Goal: Navigation & Orientation: Find specific page/section

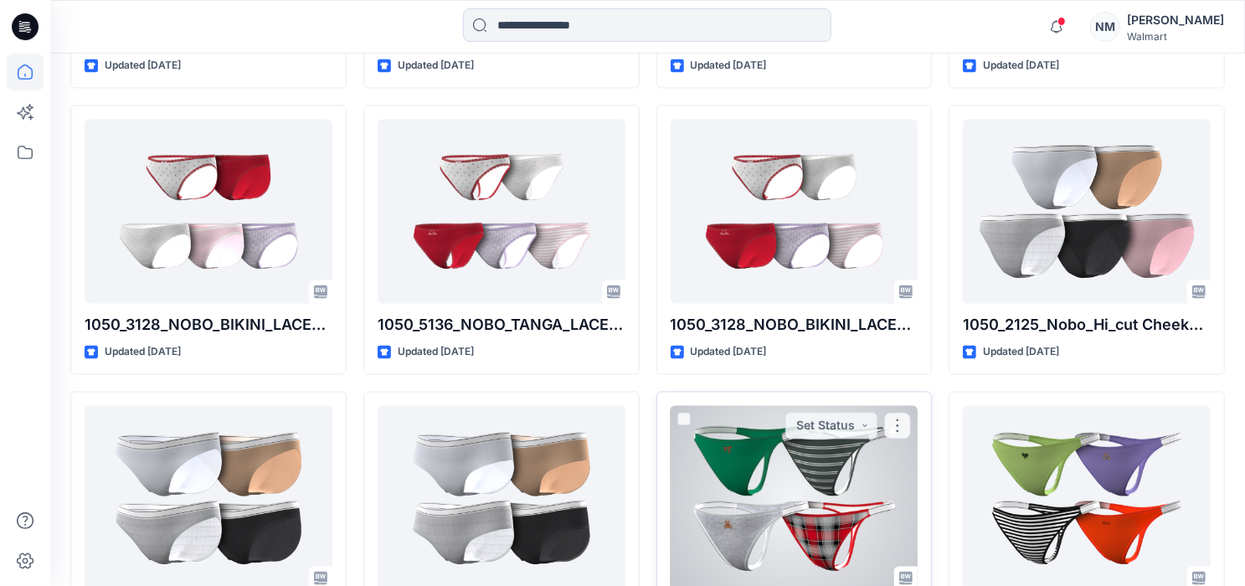
scroll to position [2165, 0]
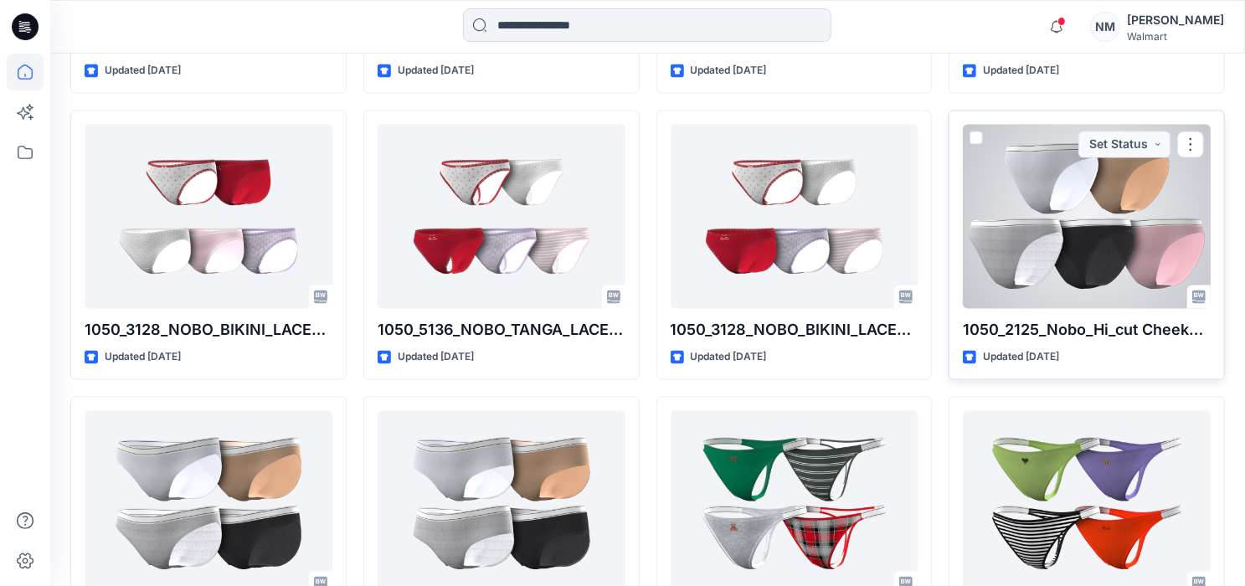
click at [1091, 260] on div at bounding box center [1087, 217] width 248 height 184
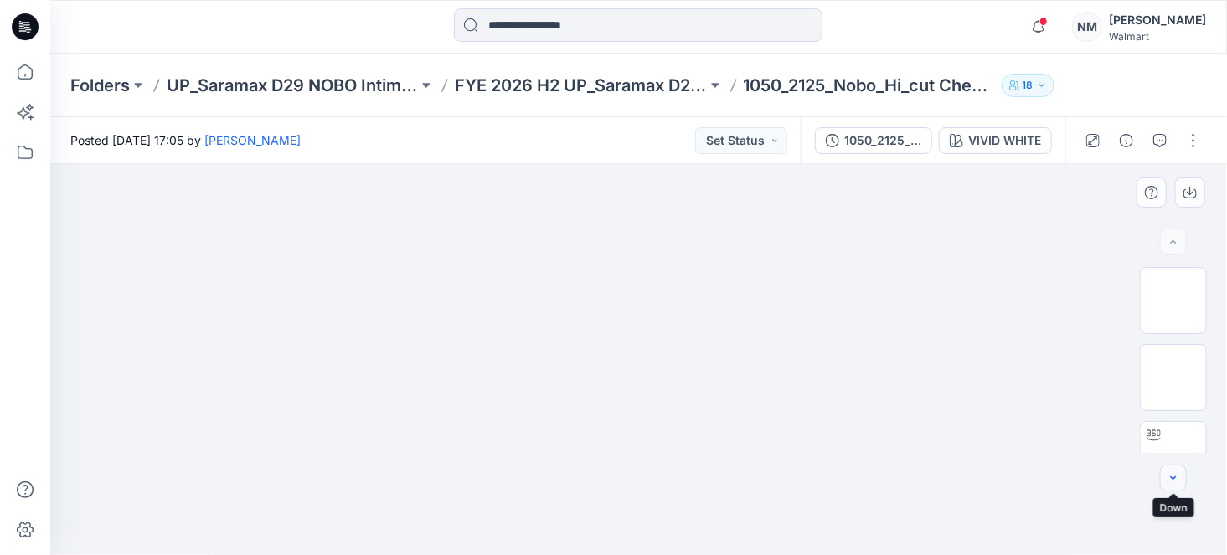
click at [1179, 477] on icon "button" at bounding box center [1172, 477] width 13 height 13
click at [1172, 482] on icon "button" at bounding box center [1172, 477] width 13 height 13
click at [1171, 479] on icon "button" at bounding box center [1172, 477] width 13 height 13
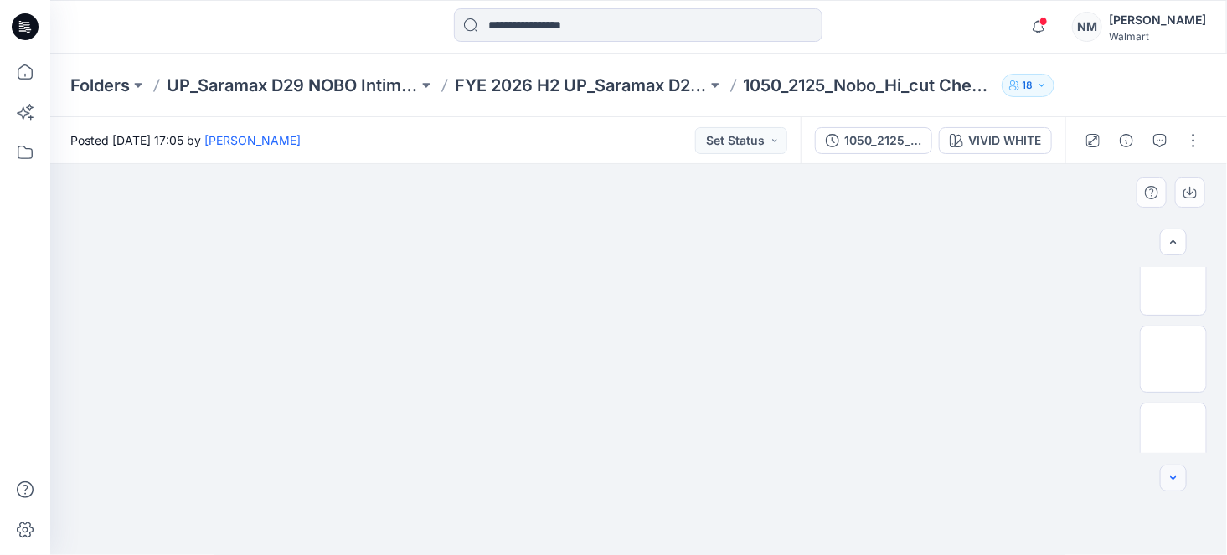
click at [1170, 480] on icon "button" at bounding box center [1172, 477] width 13 height 13
click at [1168, 479] on icon "button" at bounding box center [1172, 477] width 13 height 13
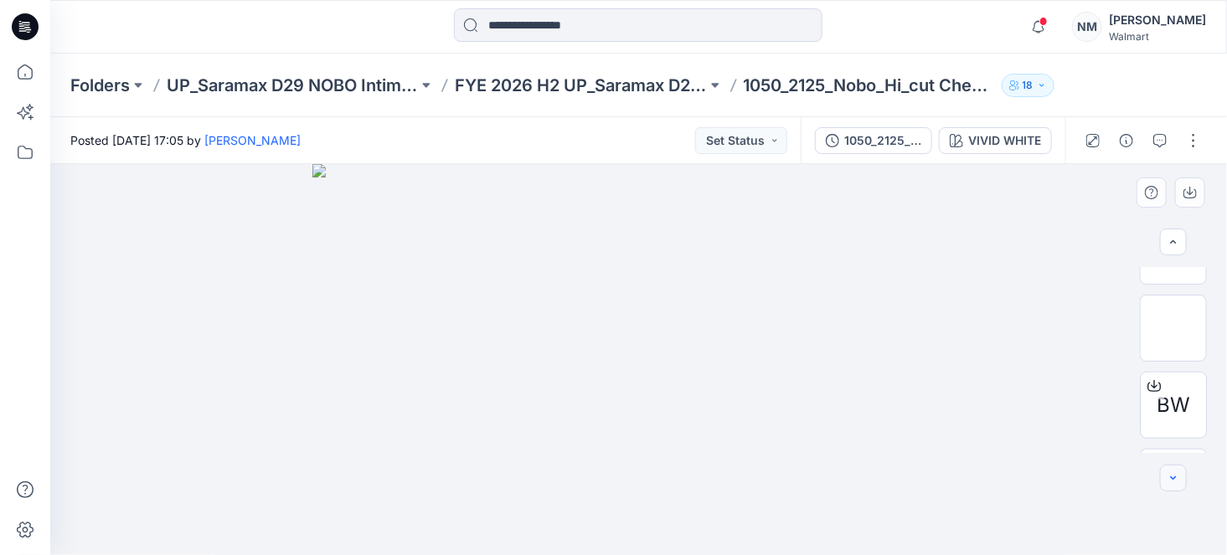
click at [1165, 480] on button "button" at bounding box center [1173, 478] width 27 height 27
click at [1167, 481] on icon "button" at bounding box center [1172, 477] width 13 height 13
click at [1168, 481] on icon "button" at bounding box center [1172, 477] width 13 height 13
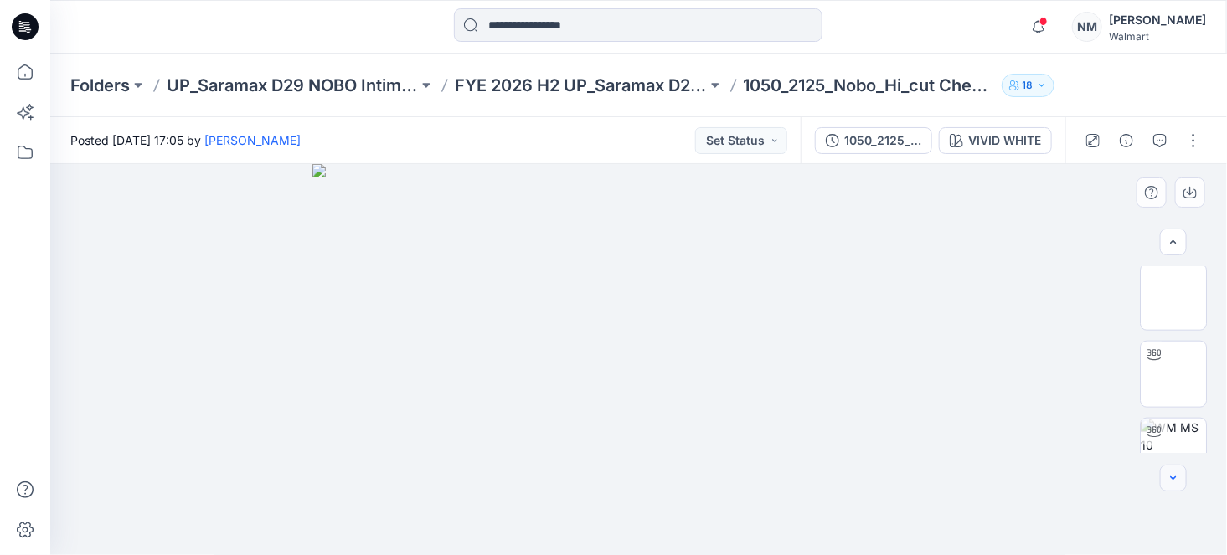
click at [1170, 481] on icon "button" at bounding box center [1172, 477] width 13 height 13
click at [1171, 480] on icon "button" at bounding box center [1172, 477] width 13 height 13
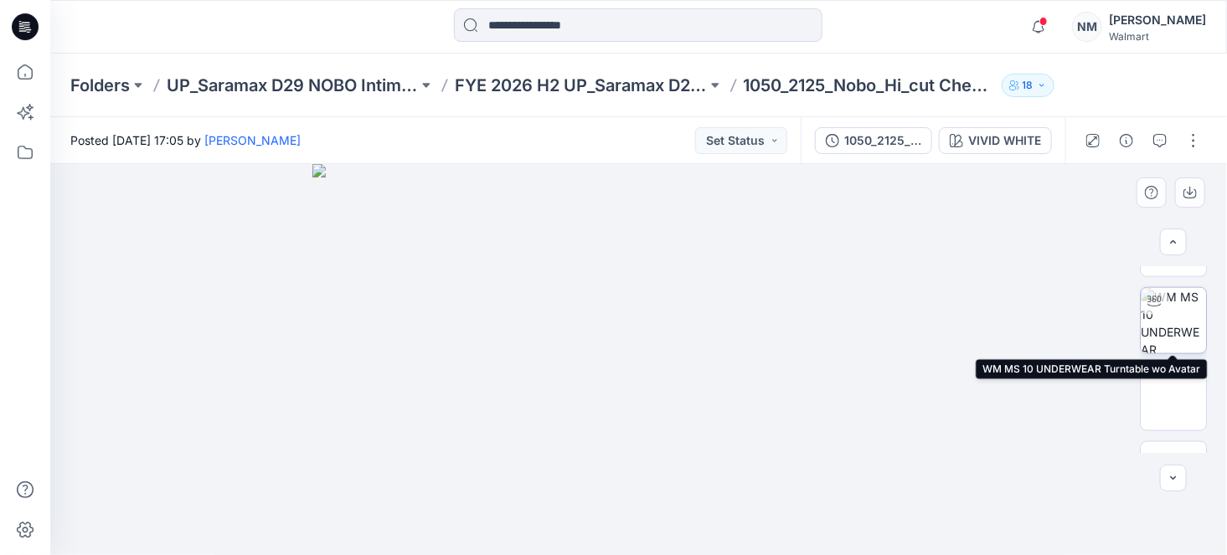
click at [1171, 321] on img at bounding box center [1172, 320] width 65 height 65
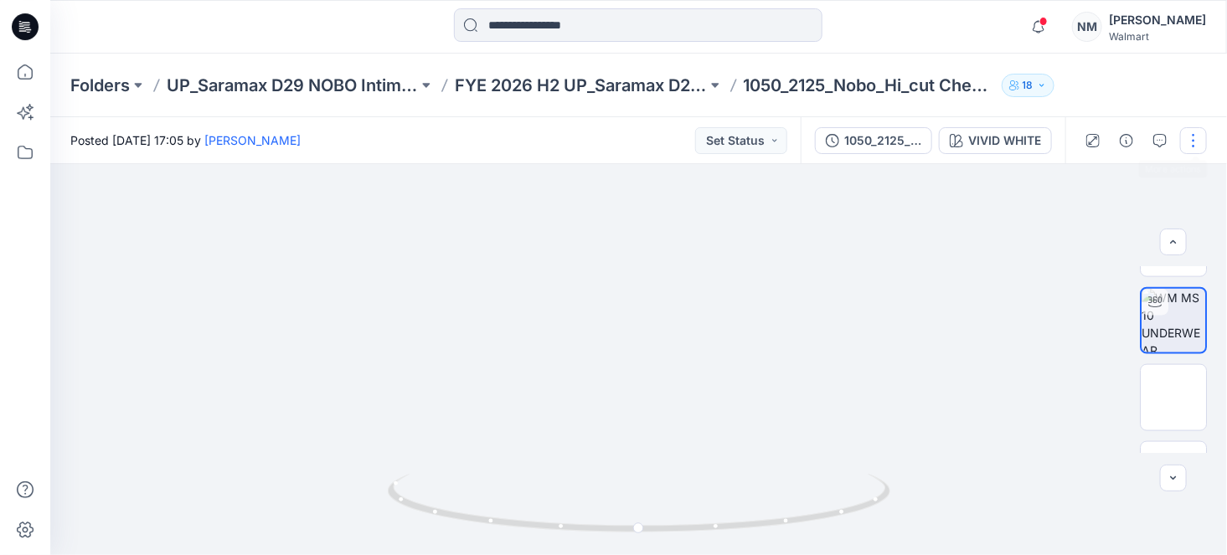
click at [1192, 141] on button "button" at bounding box center [1193, 140] width 27 height 27
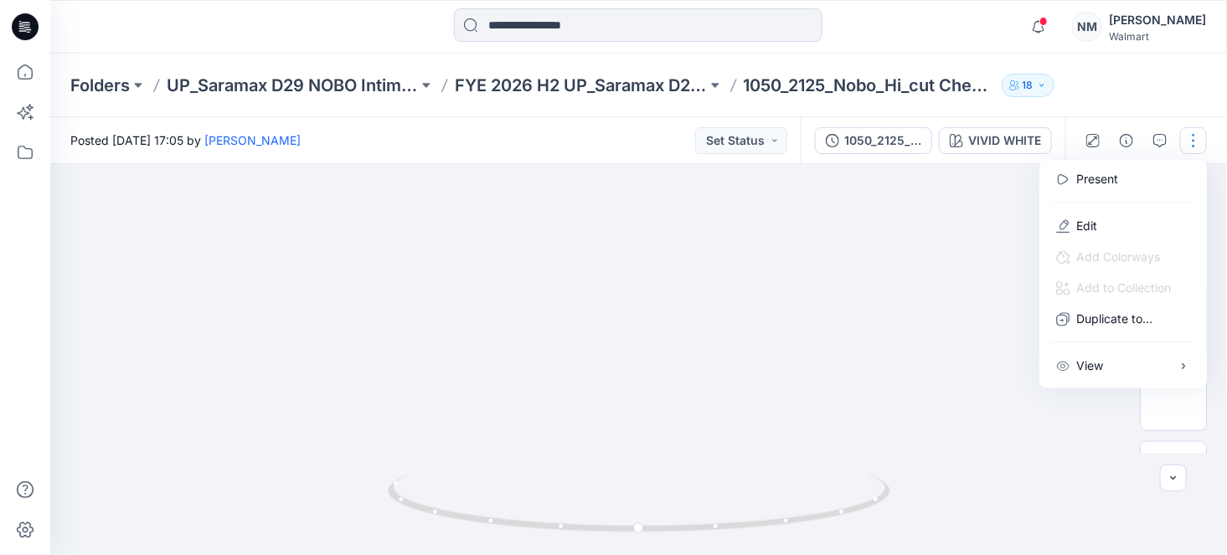
click at [1160, 75] on div "Folders UP_Saramax D29 NOBO Intimates FYE 2026 H2 UP_Saramax D29 NOBO PANTIES 1…" at bounding box center [638, 86] width 1176 height 64
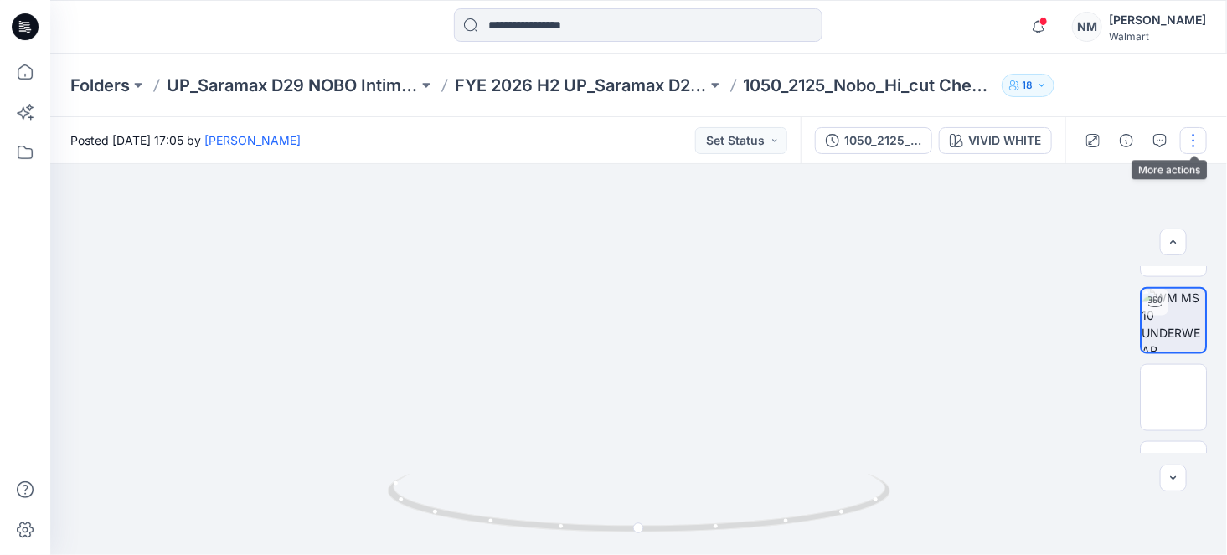
click at [1191, 141] on button "button" at bounding box center [1193, 140] width 27 height 27
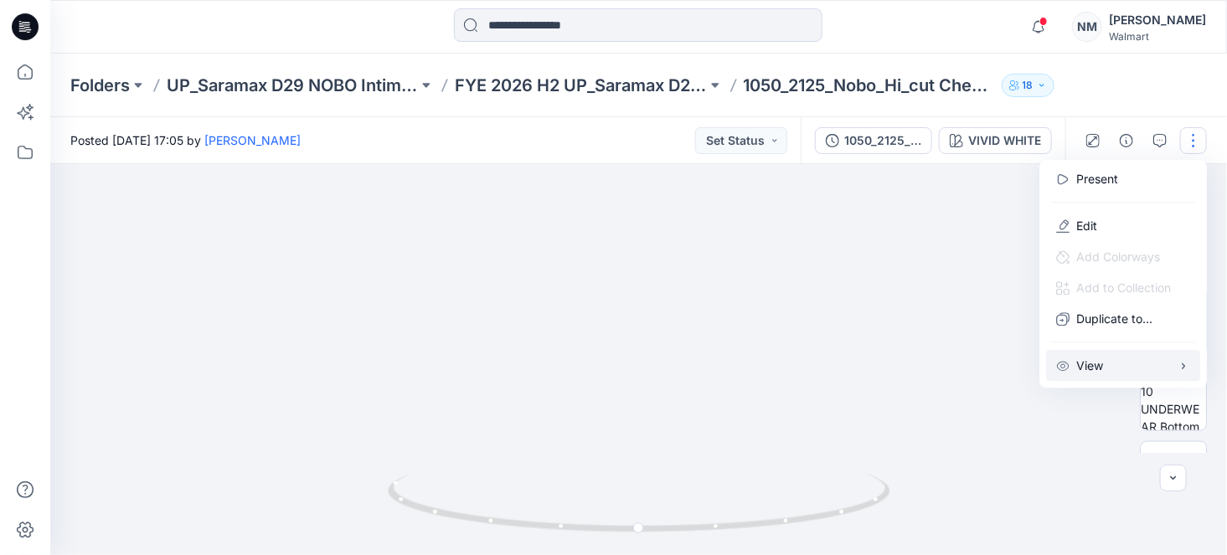
click at [1185, 370] on icon "button" at bounding box center [1182, 365] width 13 height 13
click at [1168, 72] on div "Folders UP_Saramax D29 NOBO Intimates FYE 2026 H2 UP_Saramax D29 NOBO PANTIES 1…" at bounding box center [638, 86] width 1176 height 64
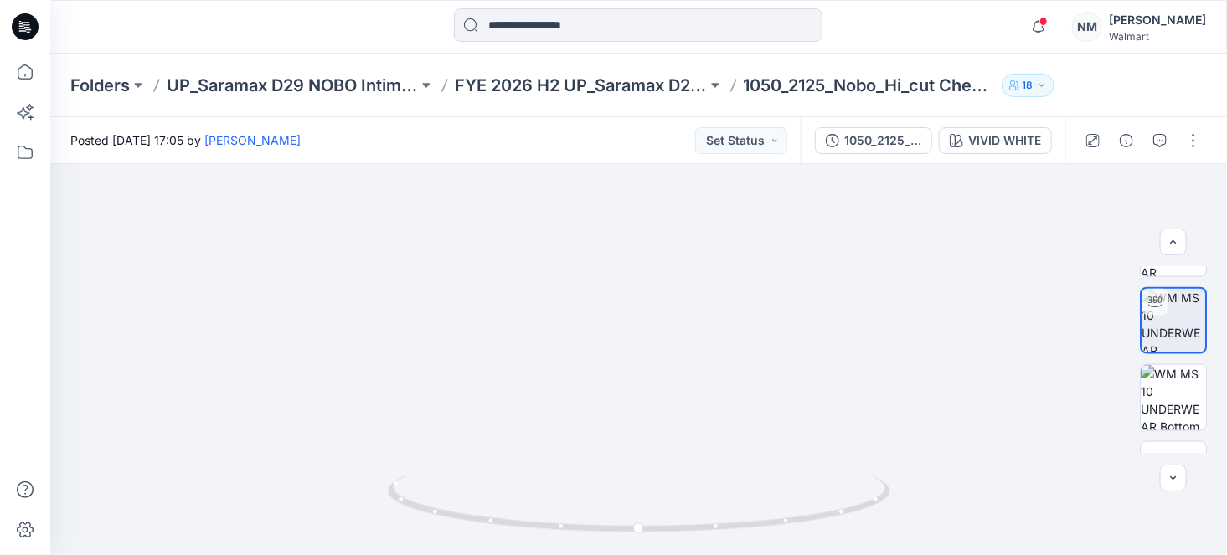
click at [28, 34] on icon at bounding box center [25, 26] width 27 height 27
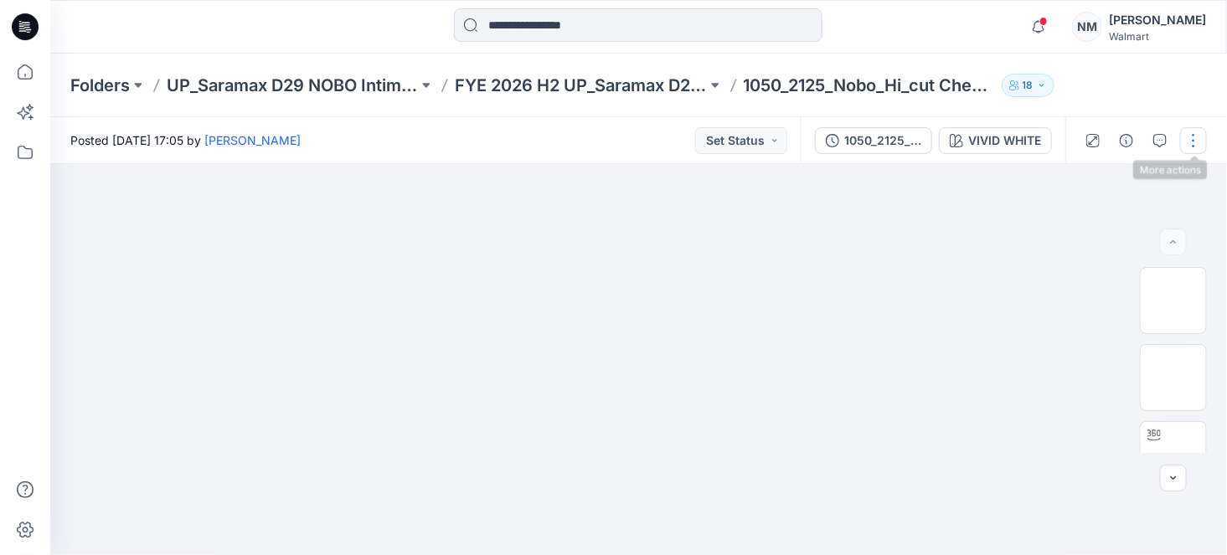
click at [1193, 141] on button "button" at bounding box center [1193, 140] width 27 height 27
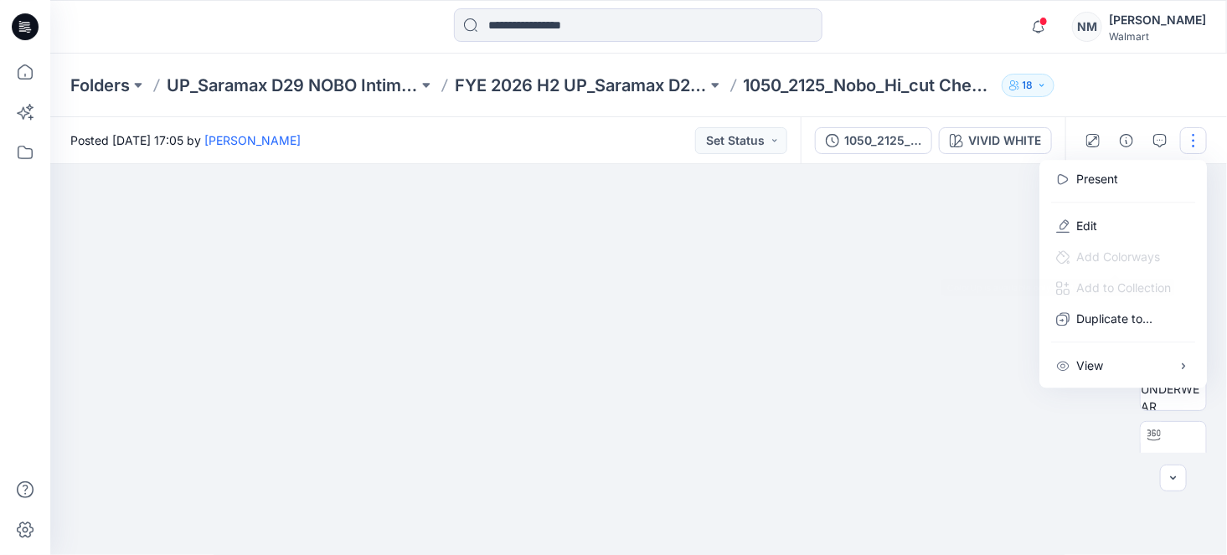
click at [1144, 86] on div "Folders UP_Saramax D29 NOBO Intimates FYE 2026 H2 UP_Saramax D29 NOBO PANTIES 1…" at bounding box center [638, 86] width 1176 height 64
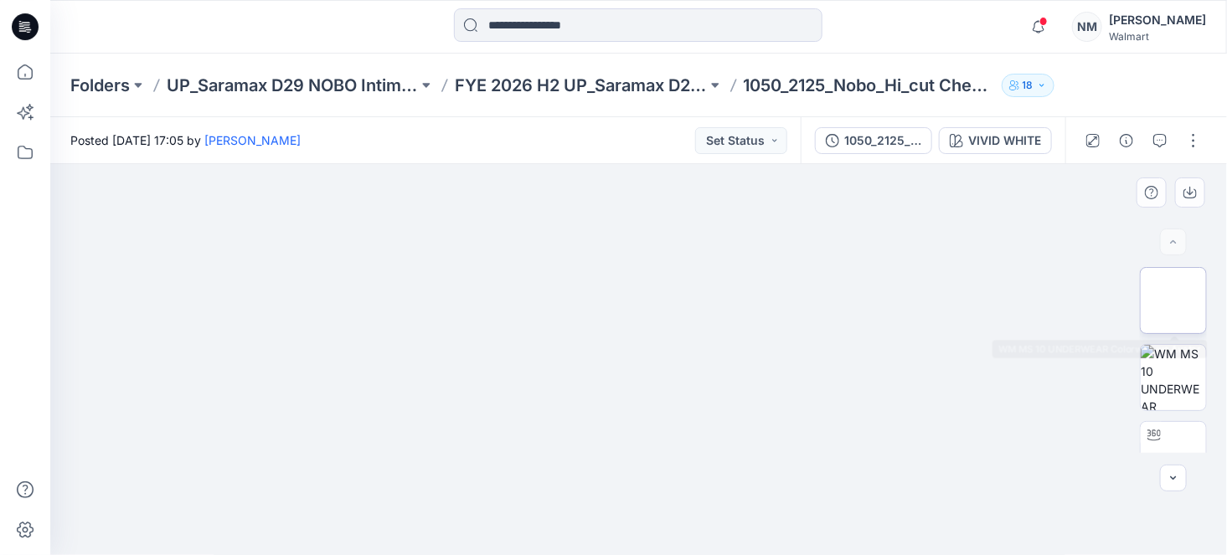
click at [1173, 301] on img at bounding box center [1173, 301] width 0 height 0
click at [1164, 484] on button "button" at bounding box center [1173, 478] width 27 height 27
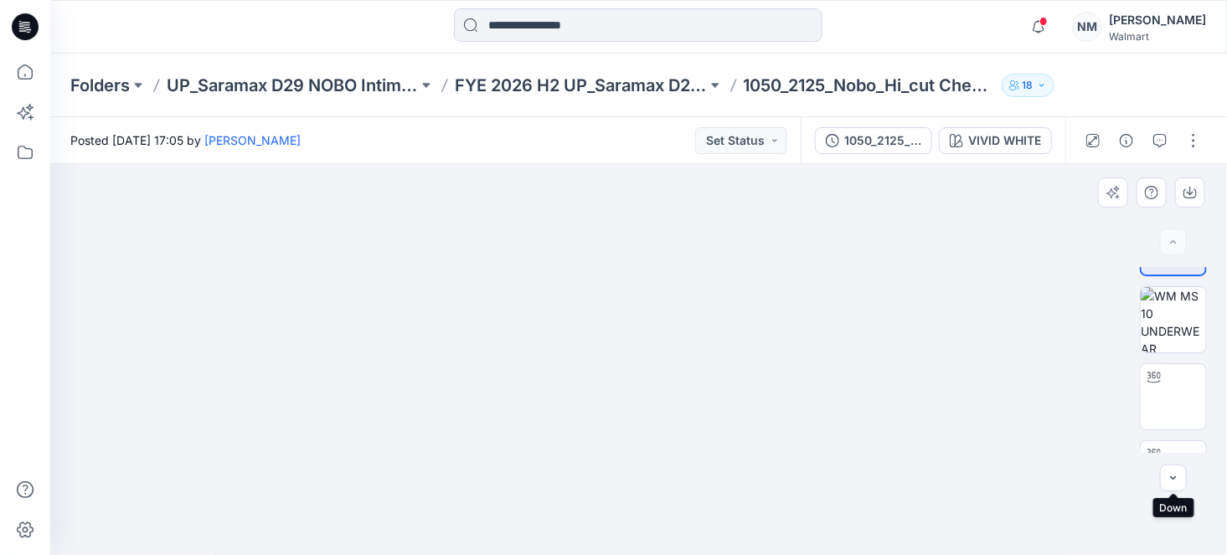
scroll to position [65, 0]
drag, startPoint x: 1175, startPoint y: 486, endPoint x: 1181, endPoint y: 497, distance: 12.4
click at [1175, 486] on button "button" at bounding box center [1173, 478] width 27 height 27
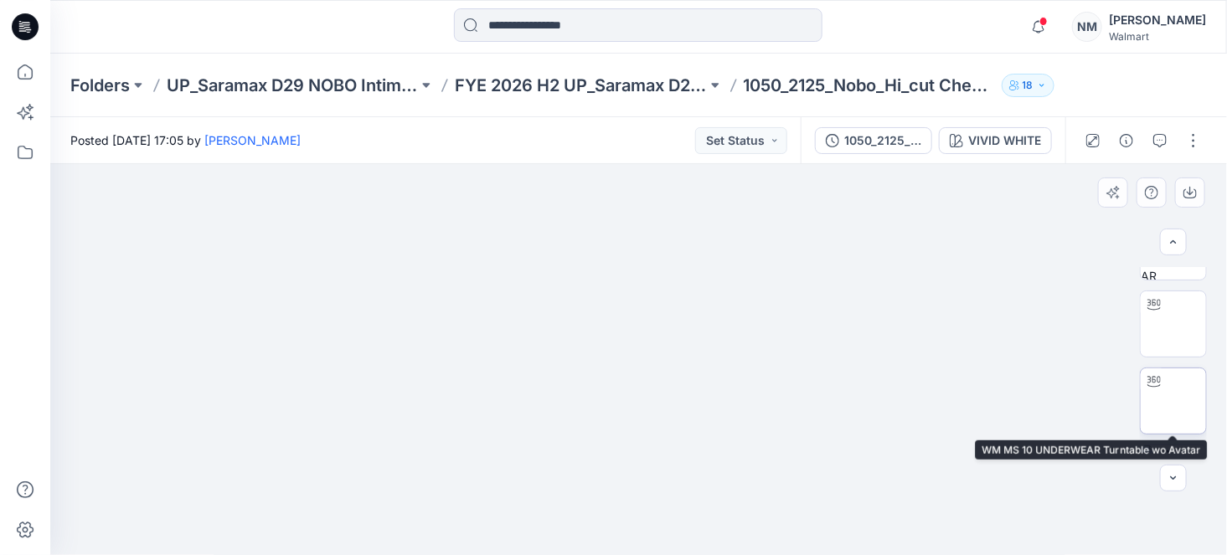
click at [1173, 401] on img at bounding box center [1173, 401] width 0 height 0
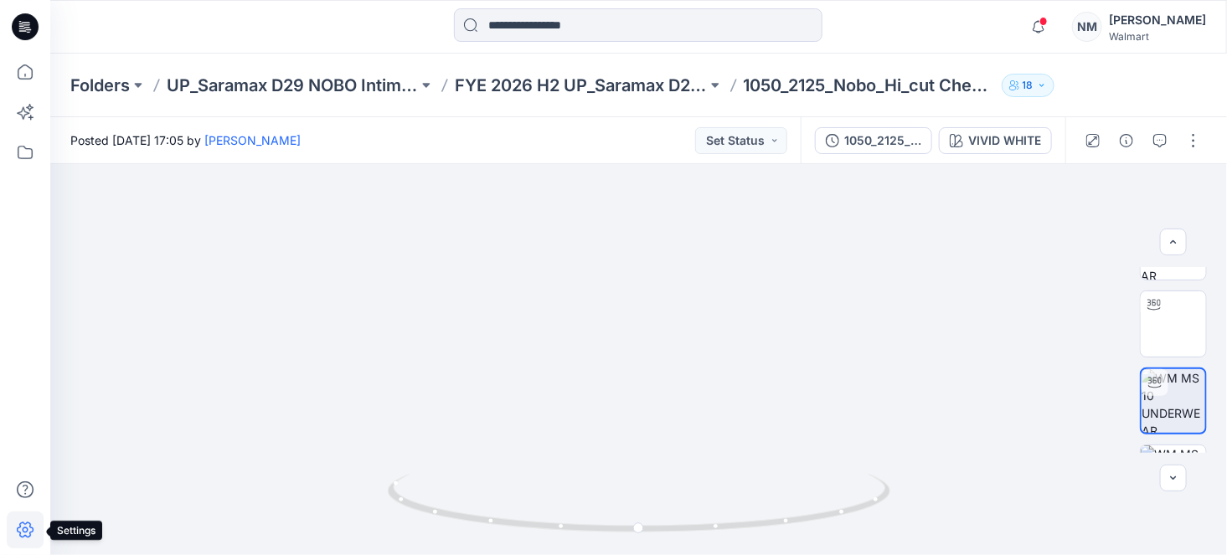
click at [24, 531] on icon at bounding box center [25, 530] width 37 height 37
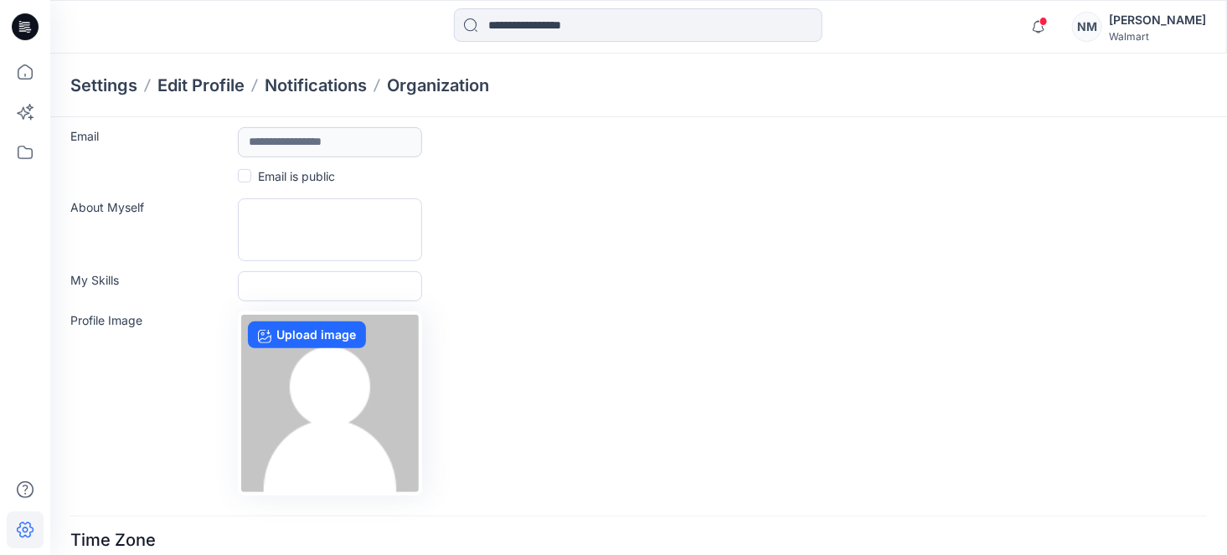
scroll to position [288, 0]
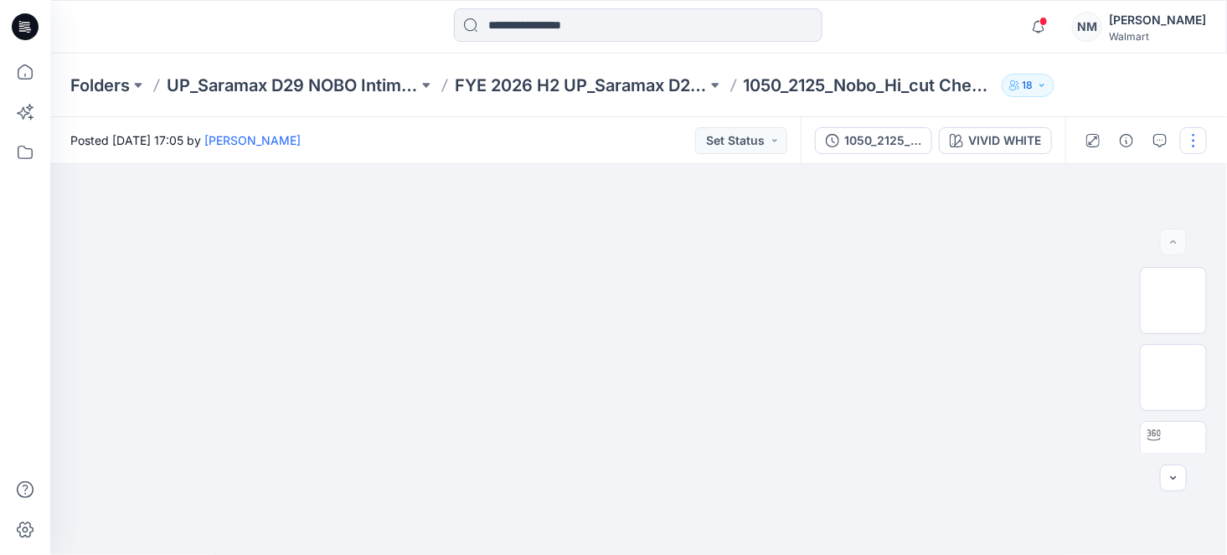
click at [1198, 139] on button "button" at bounding box center [1193, 140] width 27 height 27
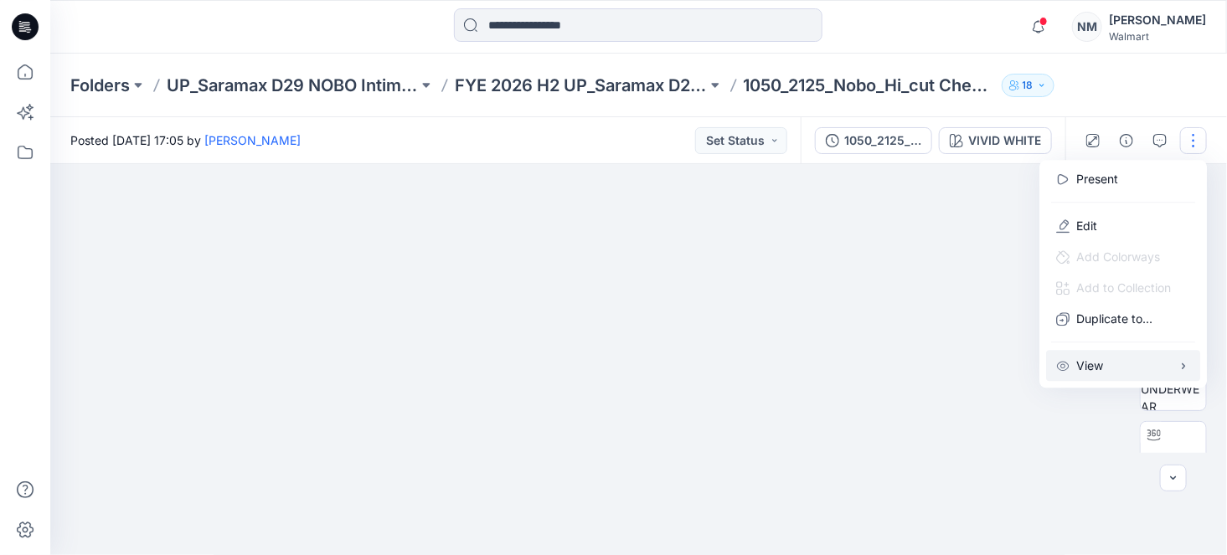
click at [1110, 357] on button "View" at bounding box center [1123, 365] width 154 height 31
click at [957, 365] on button "Preload 3D view" at bounding box center [929, 369] width 213 height 32
click at [903, 376] on p "Preload 3D view" at bounding box center [898, 370] width 90 height 18
click at [1201, 69] on div "Folders UP_Saramax D29 NOBO Intimates FYE 2026 H2 UP_Saramax D29 NOBO PANTIES 1…" at bounding box center [638, 86] width 1176 height 64
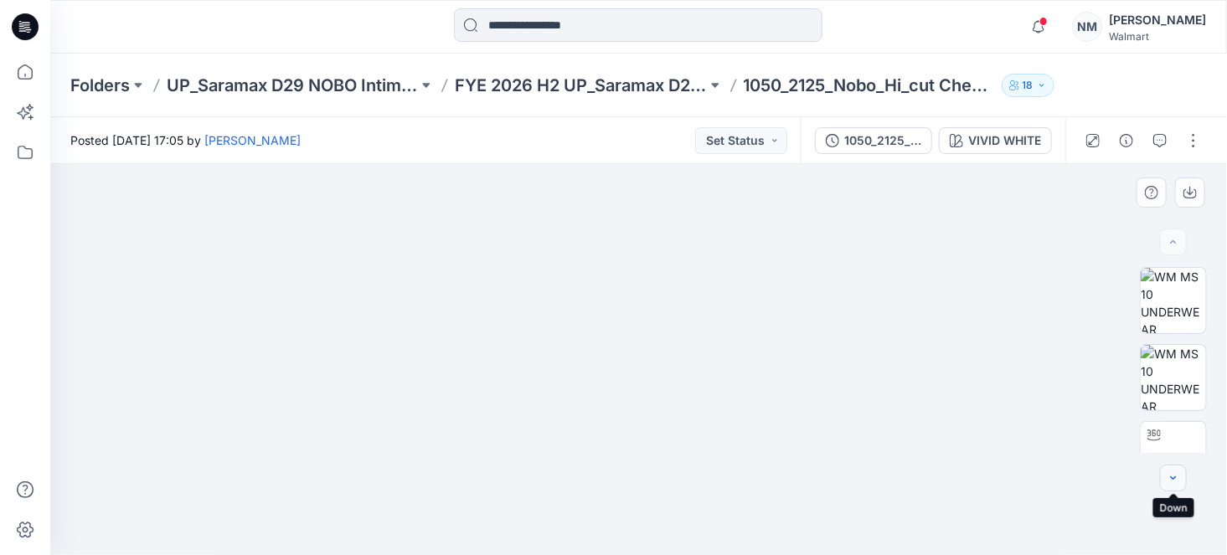
click at [1176, 480] on icon "button" at bounding box center [1172, 477] width 13 height 13
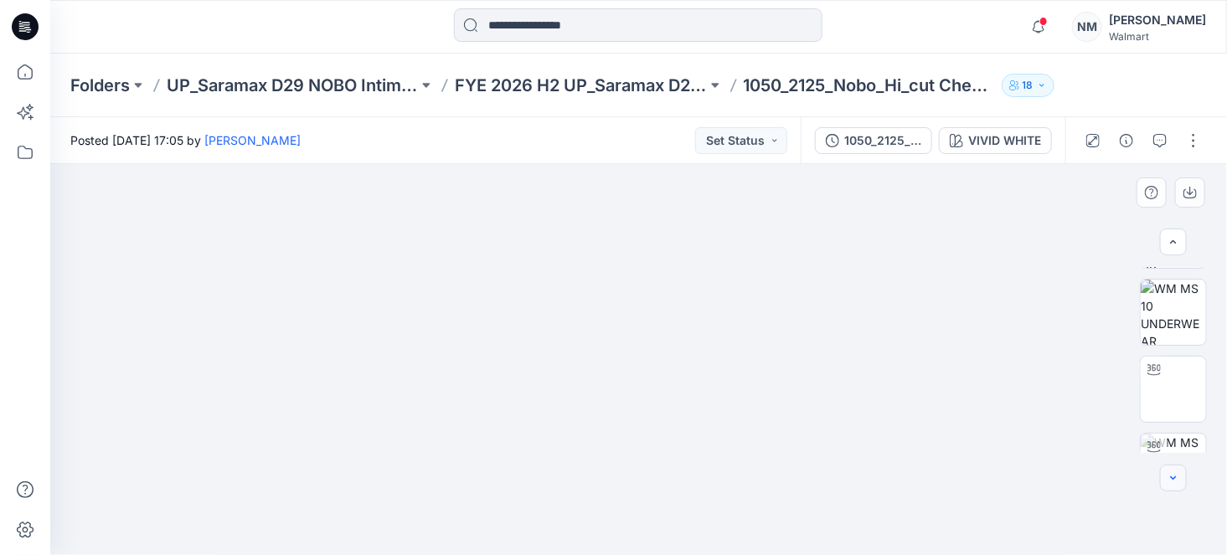
click at [1175, 480] on icon "button" at bounding box center [1172, 477] width 13 height 13
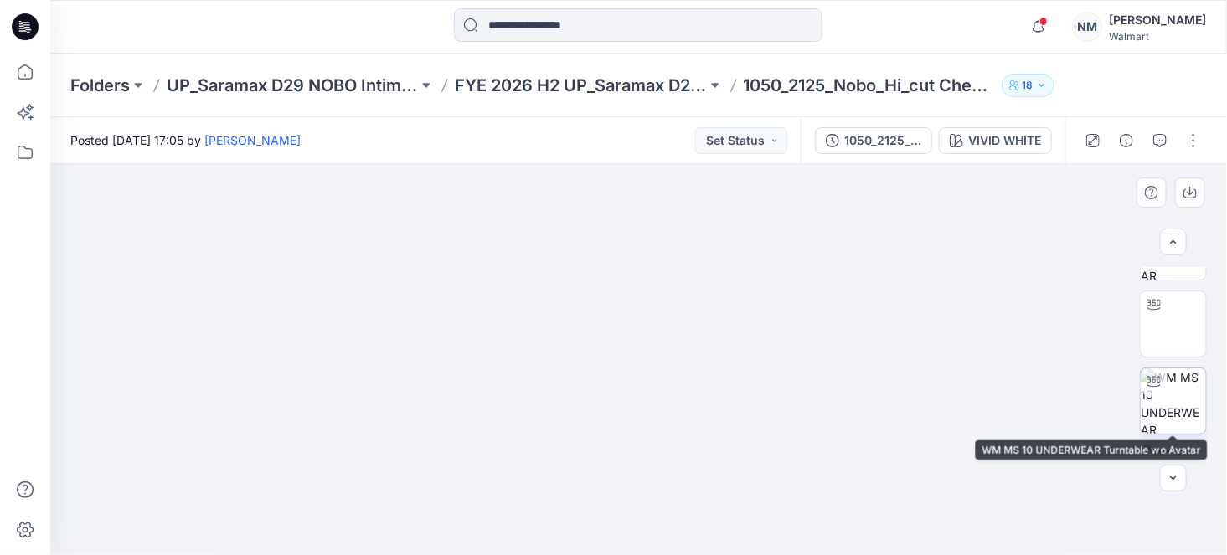
click at [1181, 401] on img at bounding box center [1172, 400] width 65 height 65
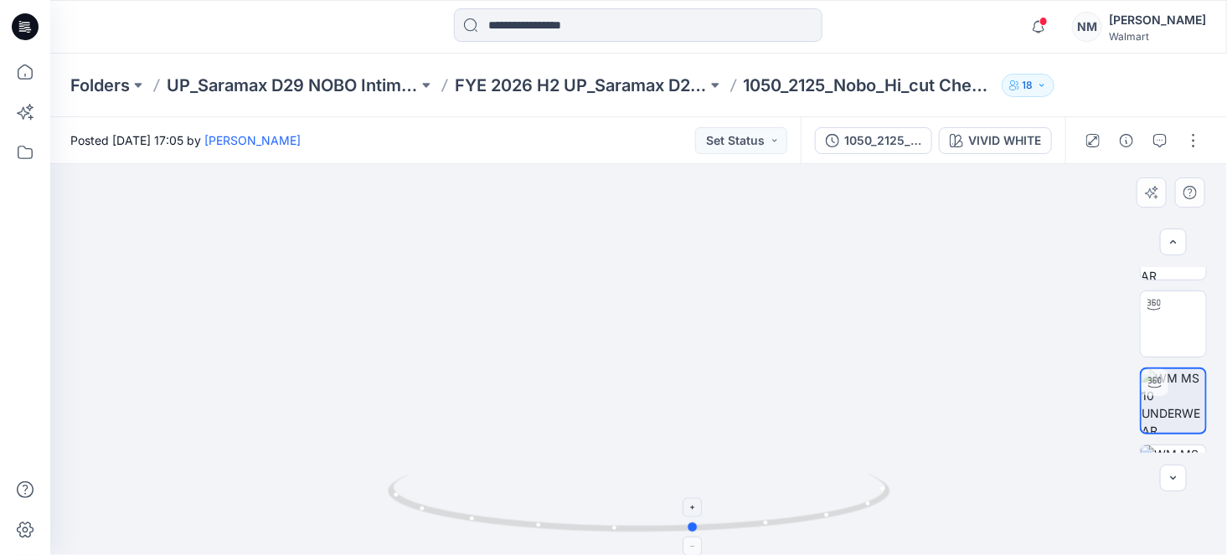
click at [734, 518] on icon at bounding box center [641, 505] width 507 height 63
click at [1129, 2] on div "Notifications Your style 1050_6005_NOBO_BOYSHORT_RIB_ADM_OPT1 is ready [DATE] 1…" at bounding box center [638, 27] width 1176 height 54
click at [30, 67] on icon at bounding box center [25, 71] width 15 height 15
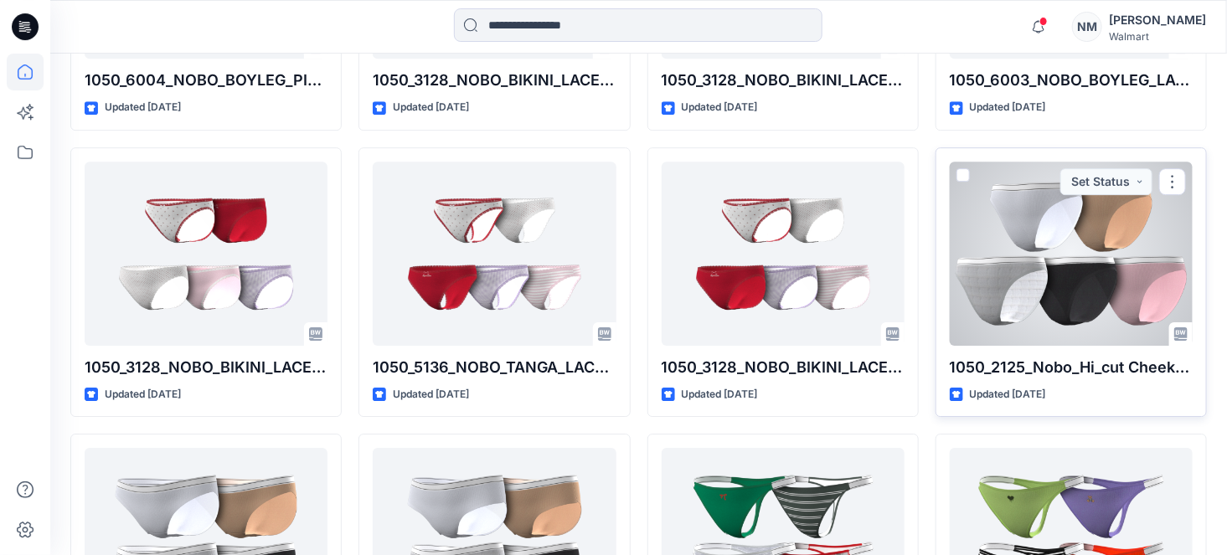
scroll to position [2127, 0]
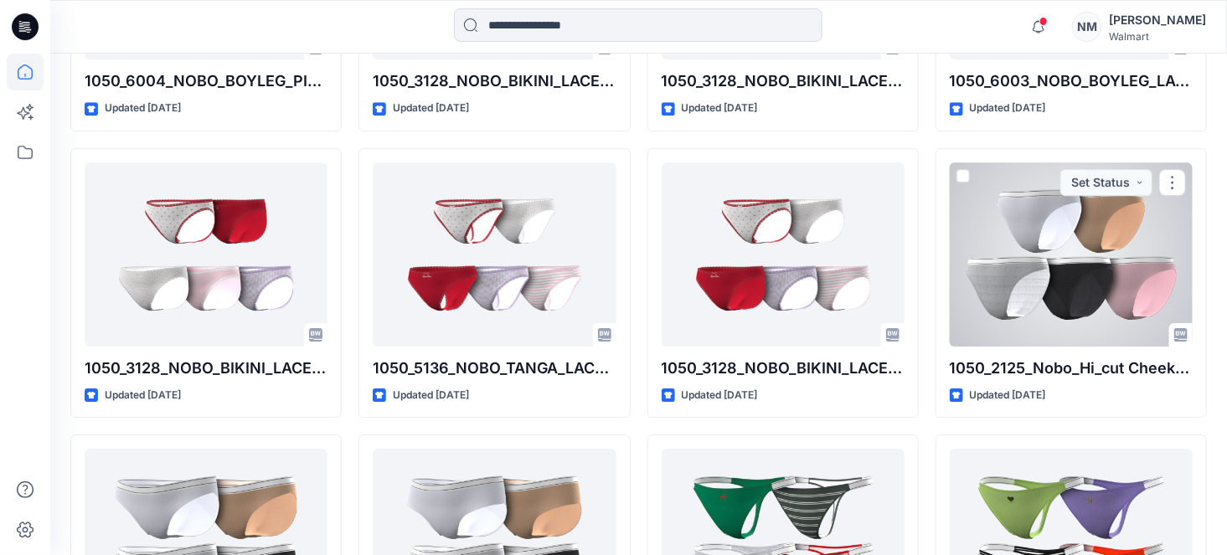
click at [1043, 305] on div at bounding box center [1070, 254] width 243 height 184
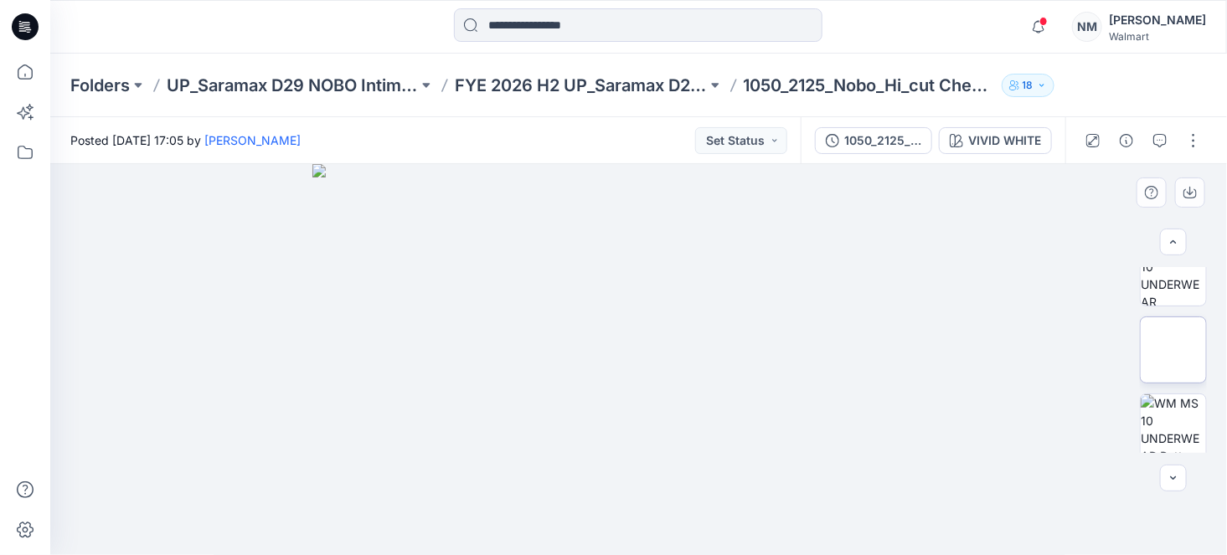
scroll to position [255, 0]
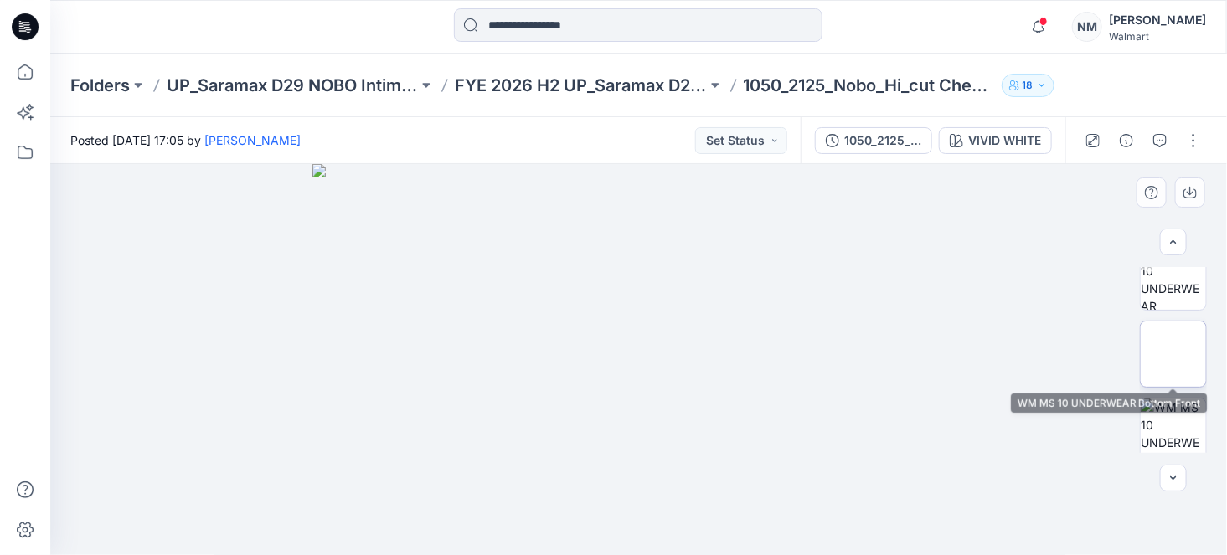
click at [1173, 354] on img at bounding box center [1173, 354] width 0 height 0
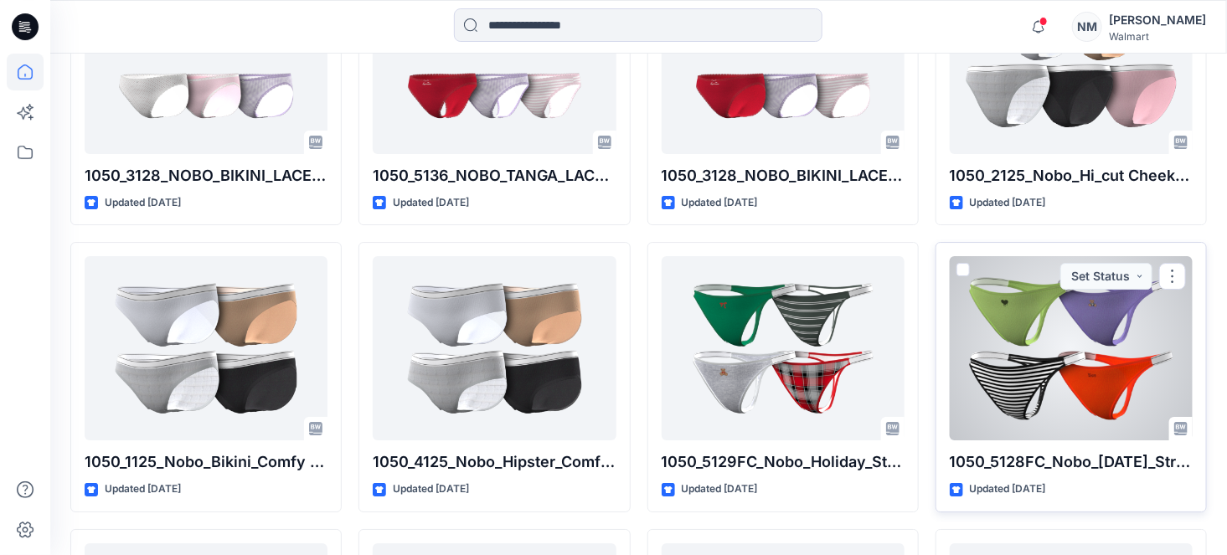
scroll to position [2322, 0]
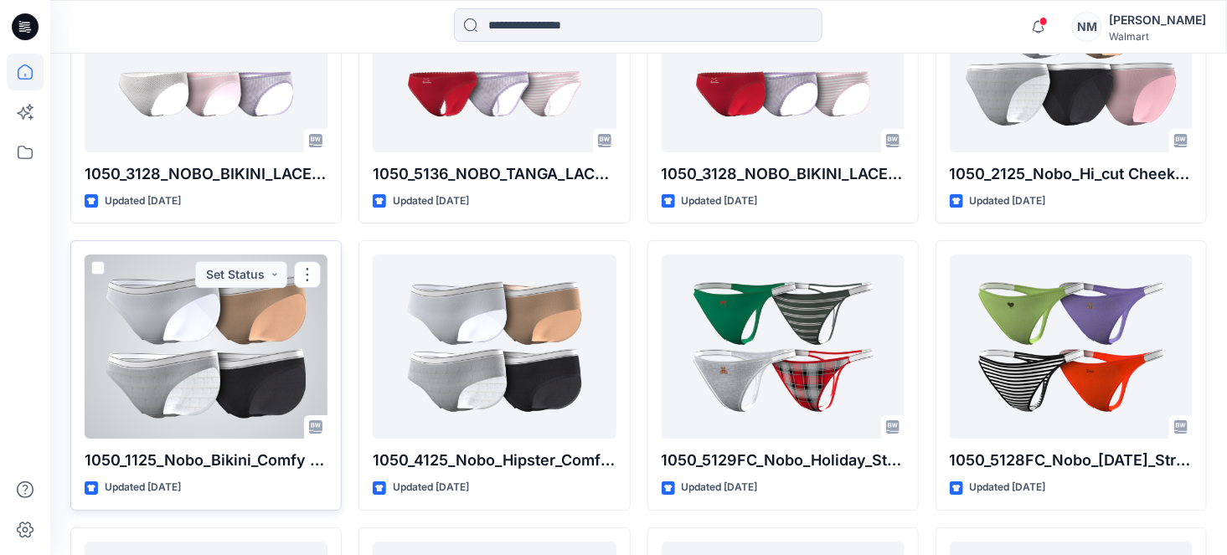
click at [226, 363] on div at bounding box center [206, 347] width 243 height 184
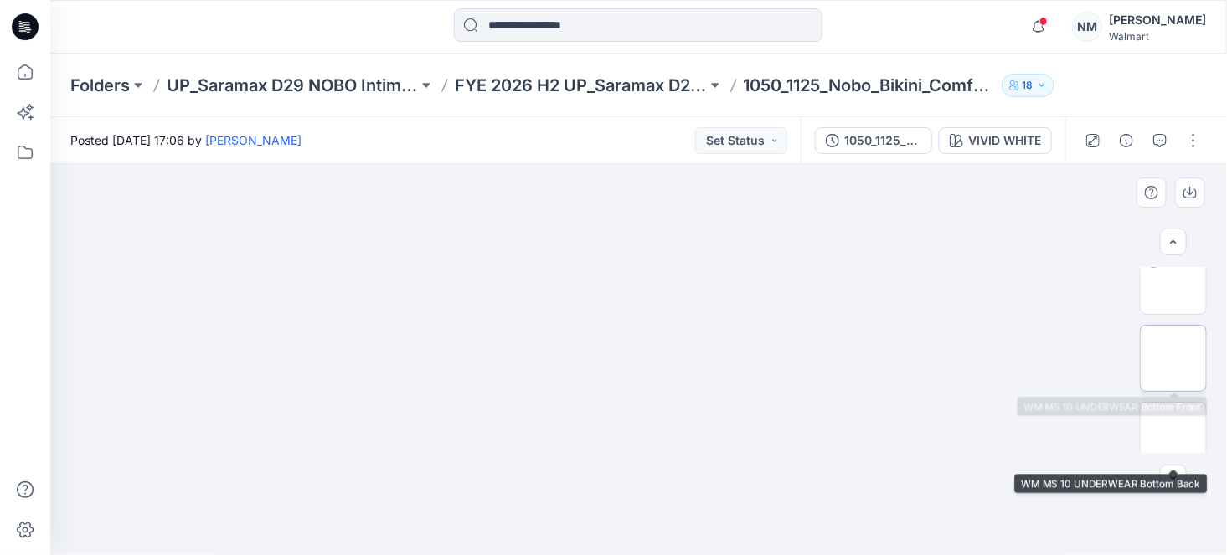
scroll to position [251, 0]
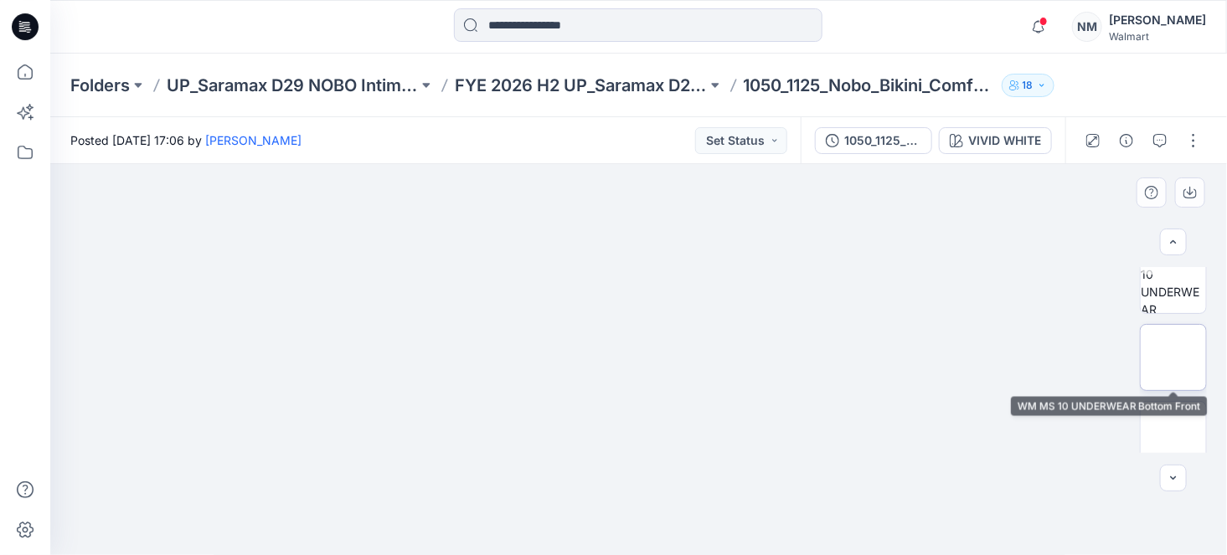
click at [1173, 357] on img at bounding box center [1173, 357] width 0 height 0
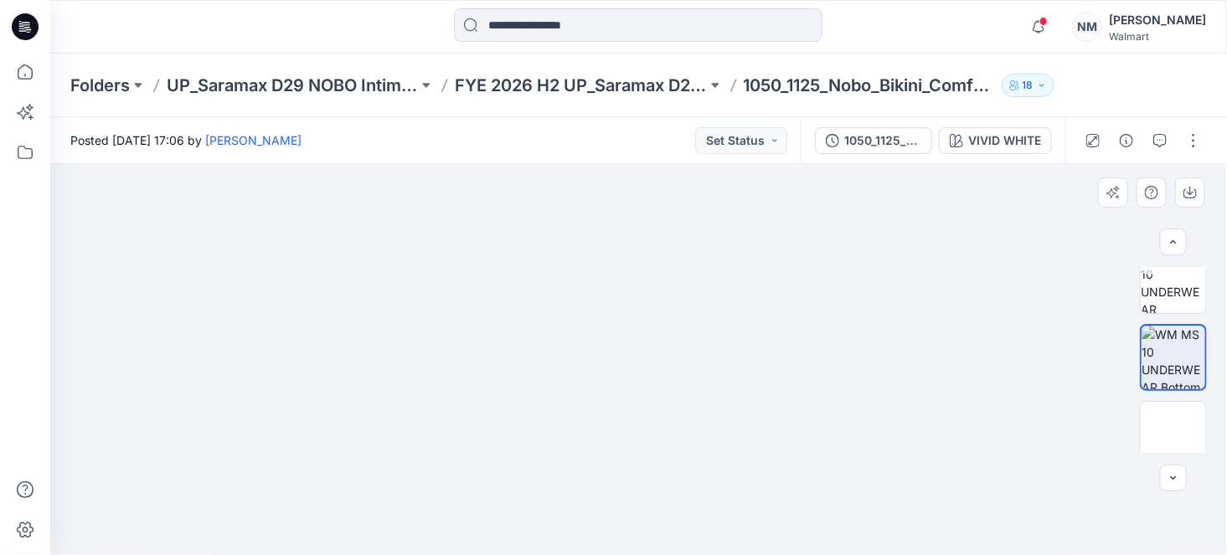
scroll to position [253, 0]
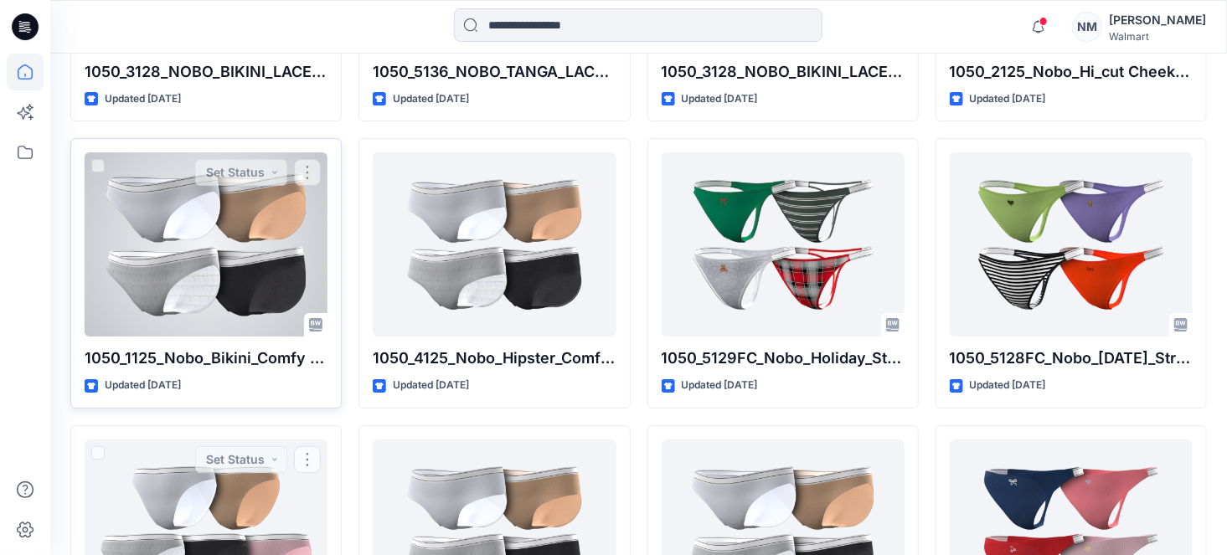
scroll to position [2423, 0]
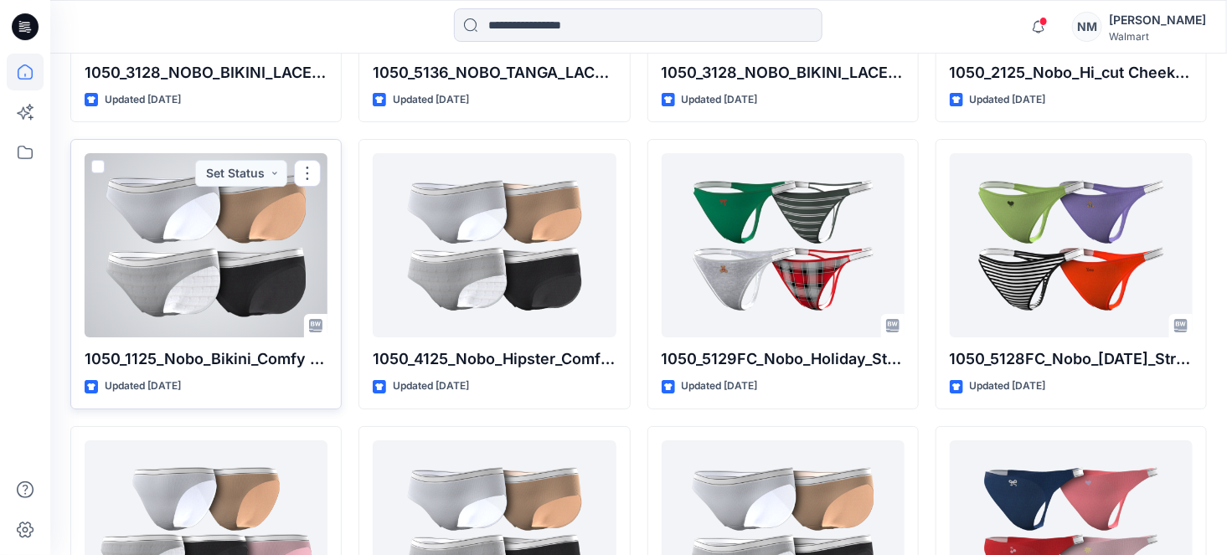
click at [259, 214] on div at bounding box center [206, 245] width 243 height 184
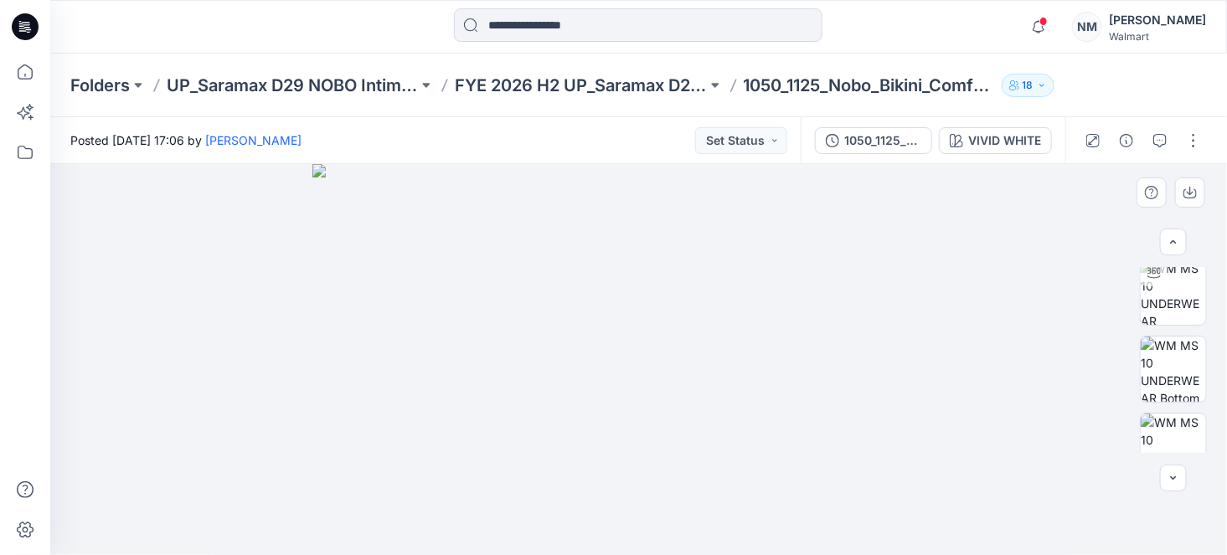
scroll to position [268, 0]
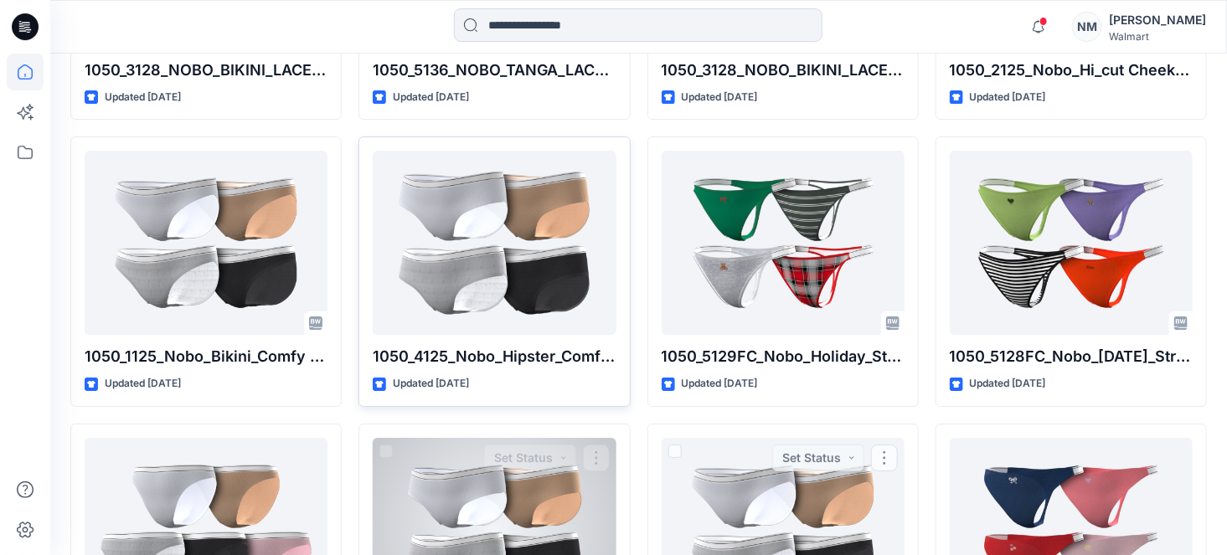
scroll to position [2425, 0]
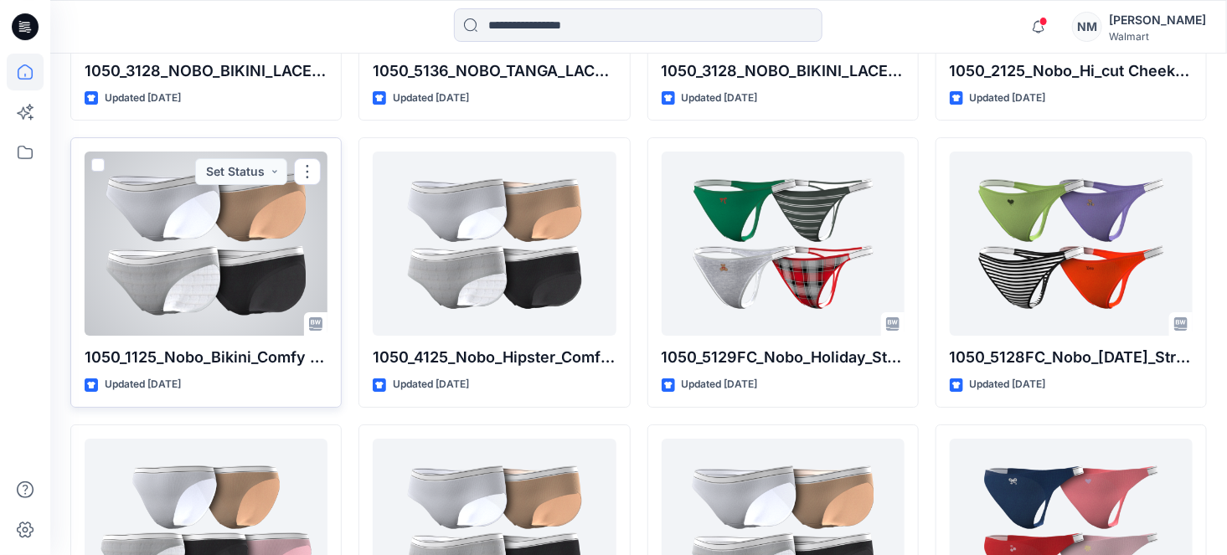
click at [200, 270] on div at bounding box center [206, 244] width 243 height 184
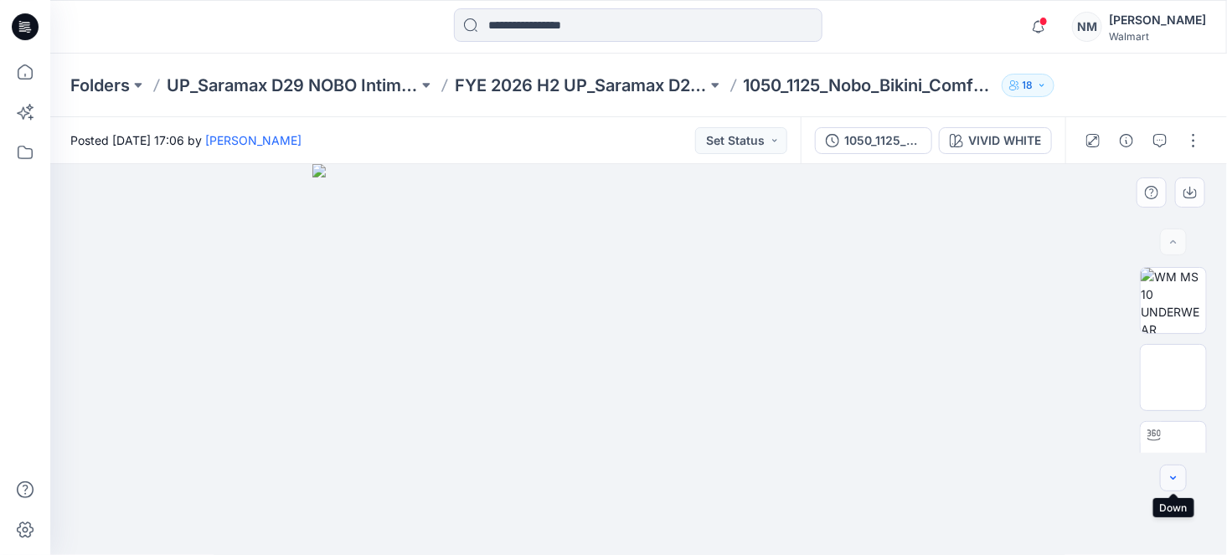
click at [1170, 484] on icon "button" at bounding box center [1172, 477] width 13 height 13
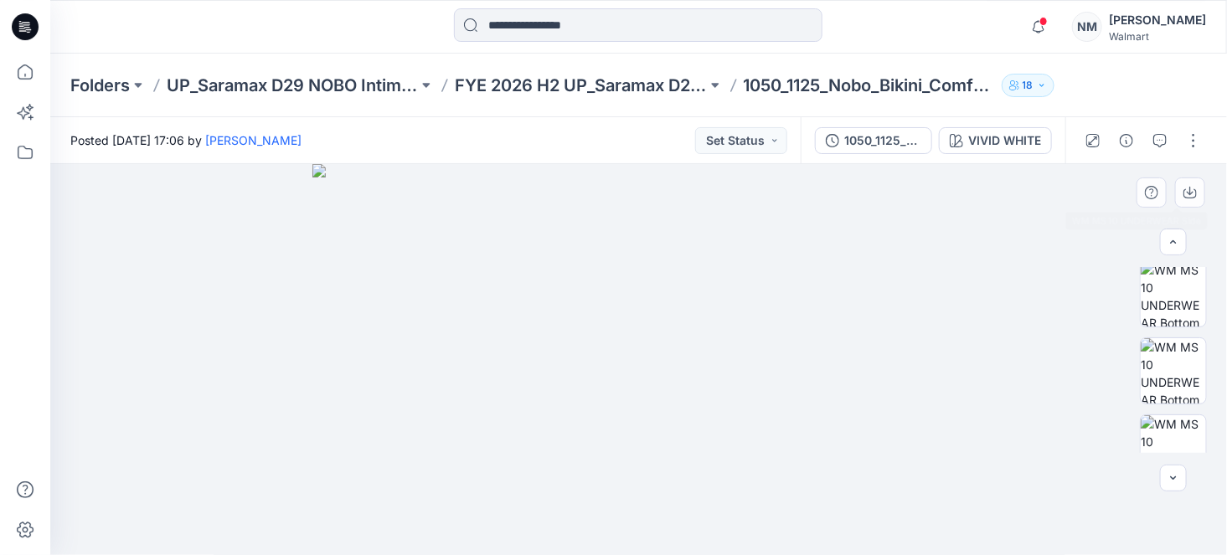
scroll to position [651, 0]
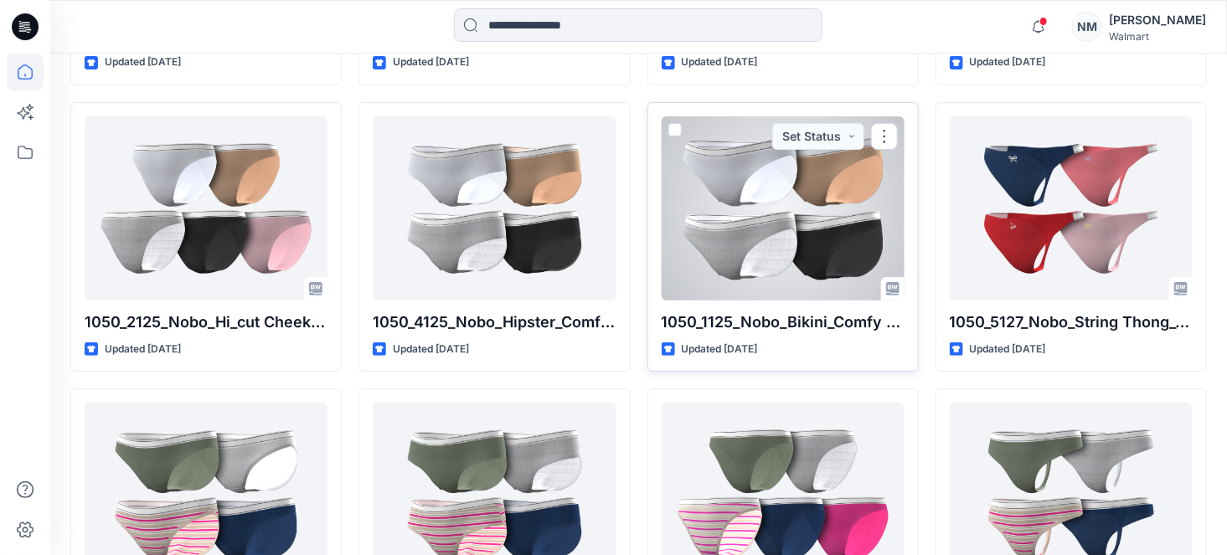
scroll to position [2749, 0]
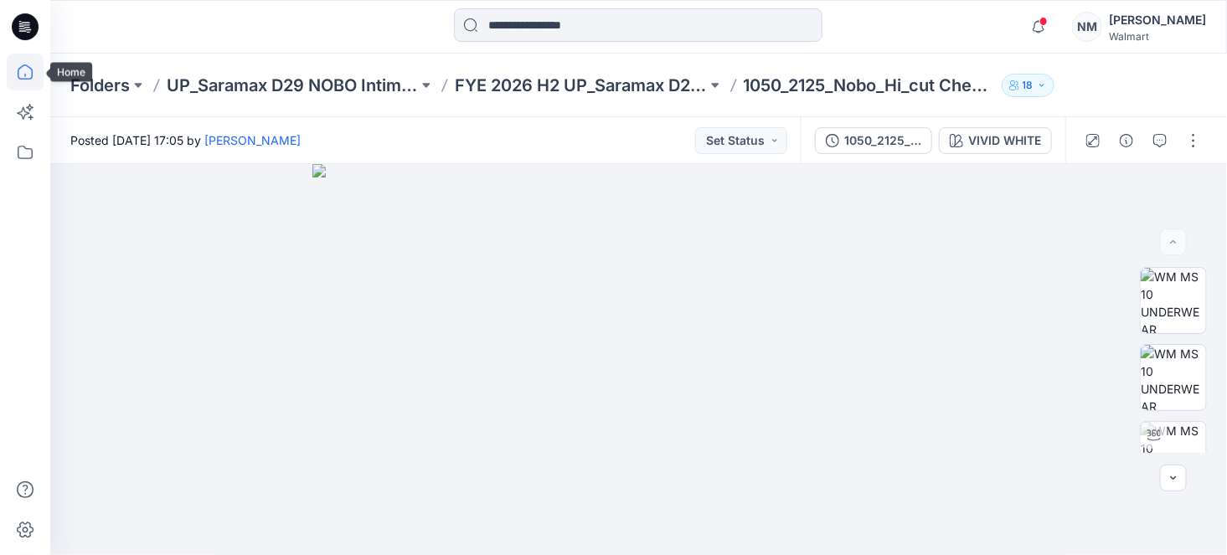
click at [9, 78] on icon at bounding box center [25, 72] width 37 height 37
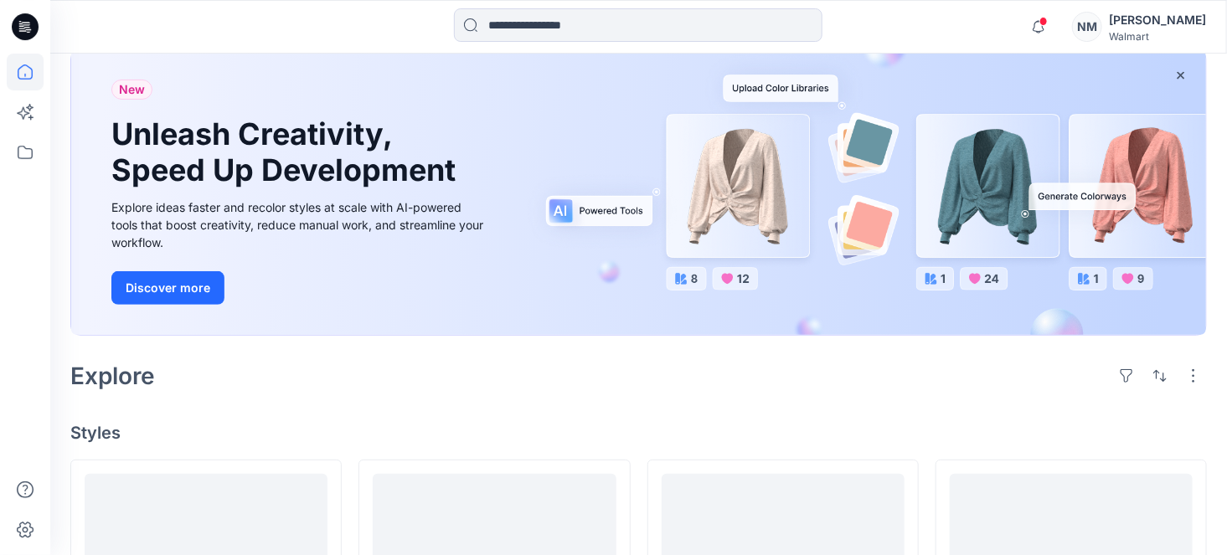
scroll to position [620, 0]
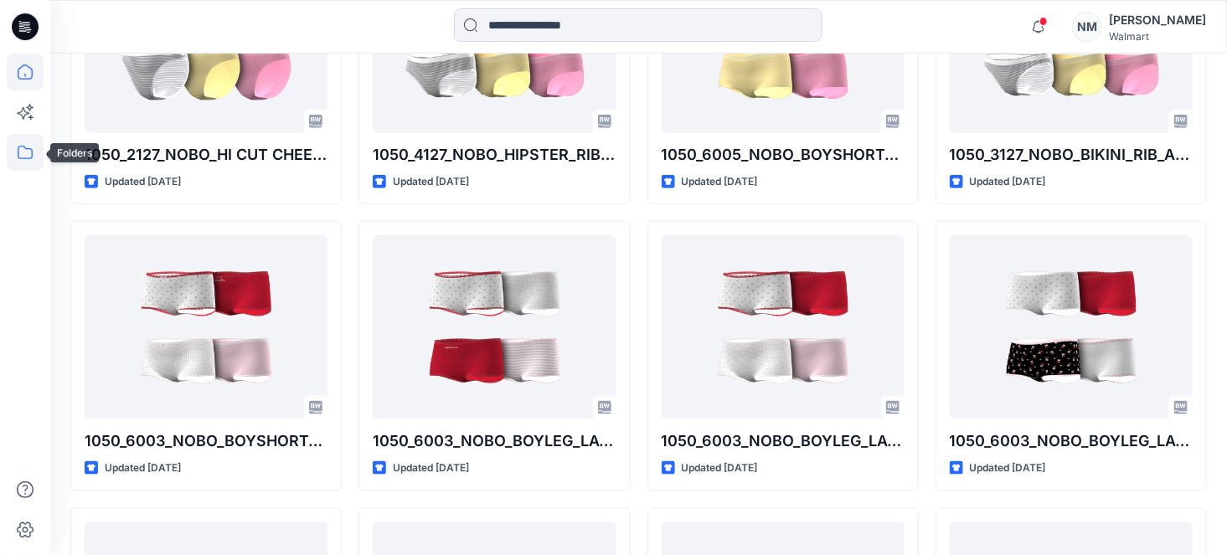
click at [16, 147] on icon at bounding box center [25, 152] width 37 height 37
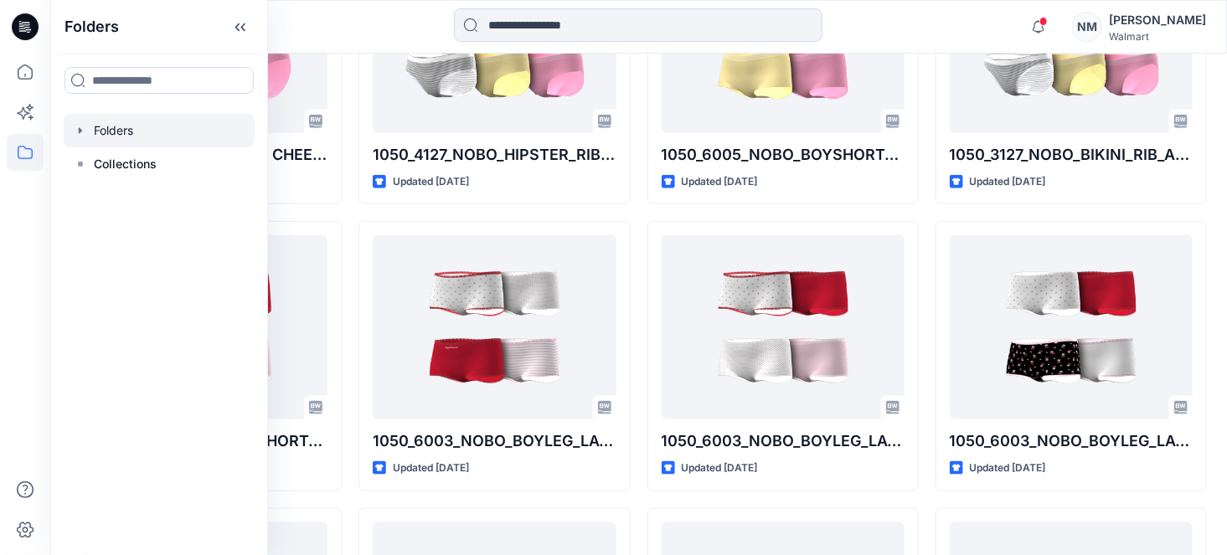
click at [85, 130] on icon "button" at bounding box center [80, 130] width 13 height 13
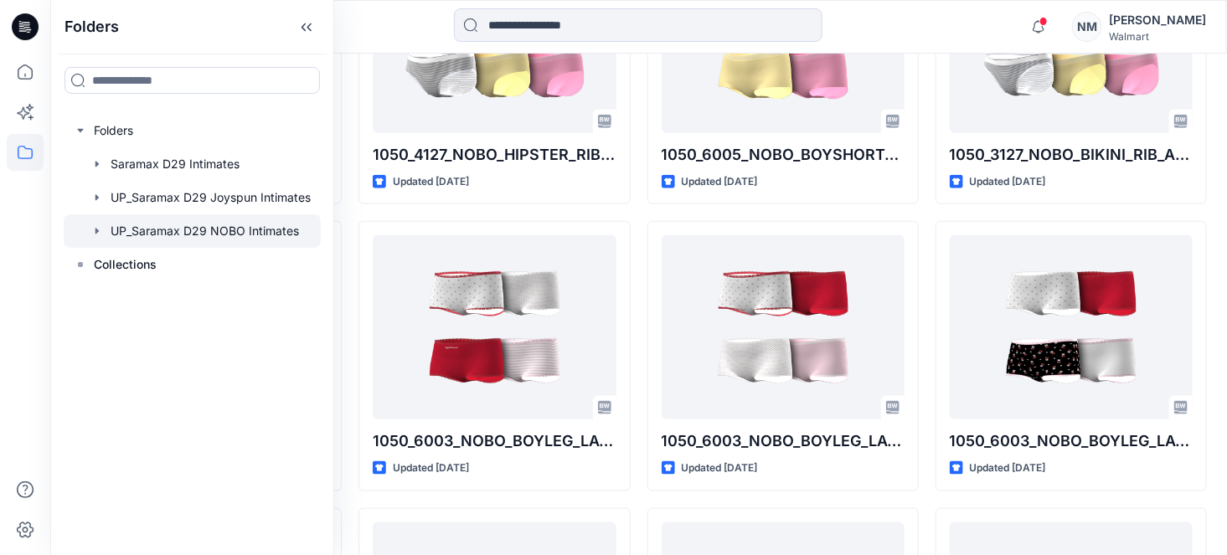
click at [99, 232] on icon "button" at bounding box center [96, 230] width 13 height 13
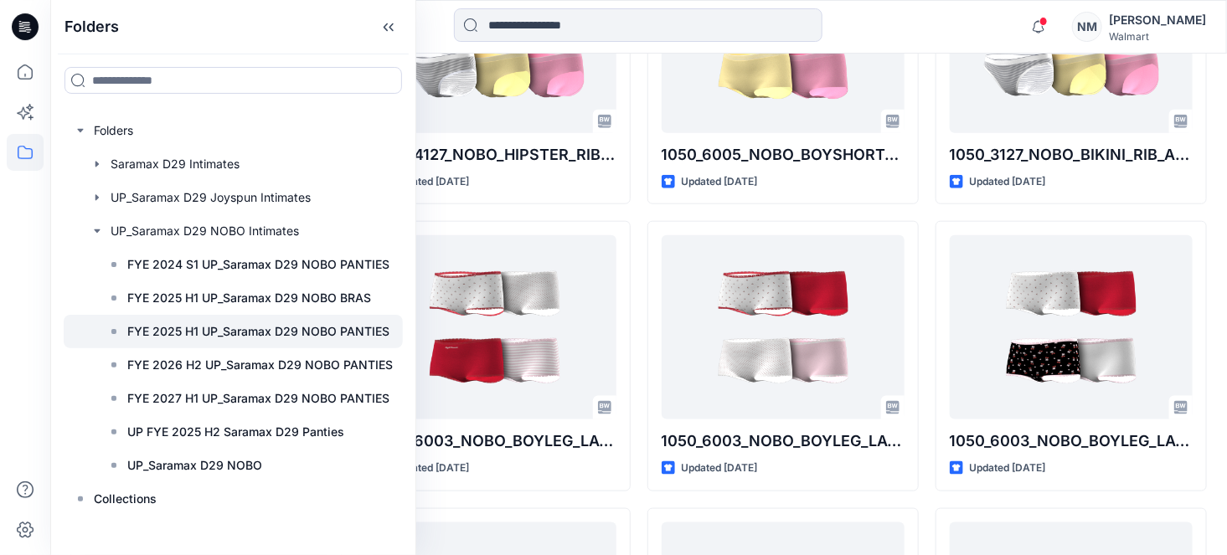
click at [291, 325] on p "FYE 2025 H1 UP_Saramax D29 NOBO PANTIES" at bounding box center [258, 331] width 262 height 20
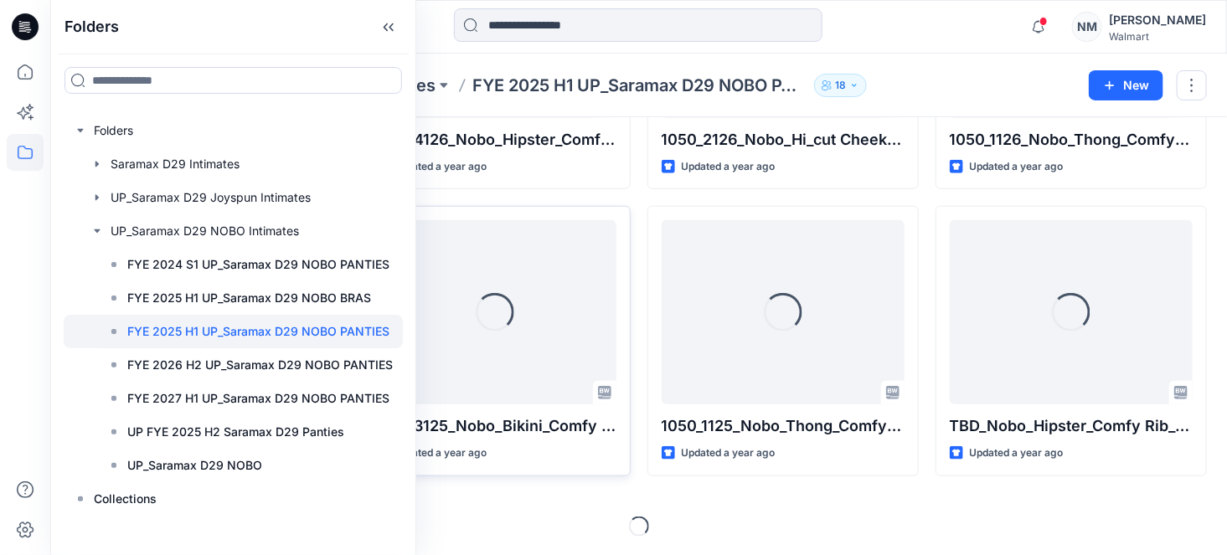
scroll to position [620, 0]
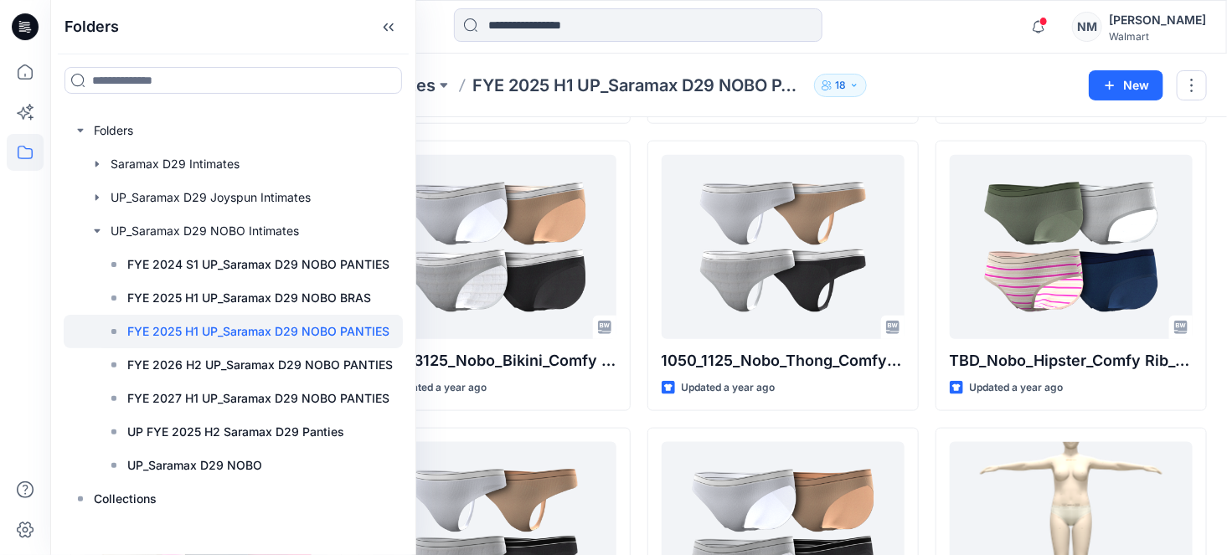
click at [1009, 85] on div "Folders UP_Saramax D29 NOBO Intimates FYE 2025 H1 UP_Saramax D29 NOBO PANTIES 18" at bounding box center [572, 85] width 1005 height 23
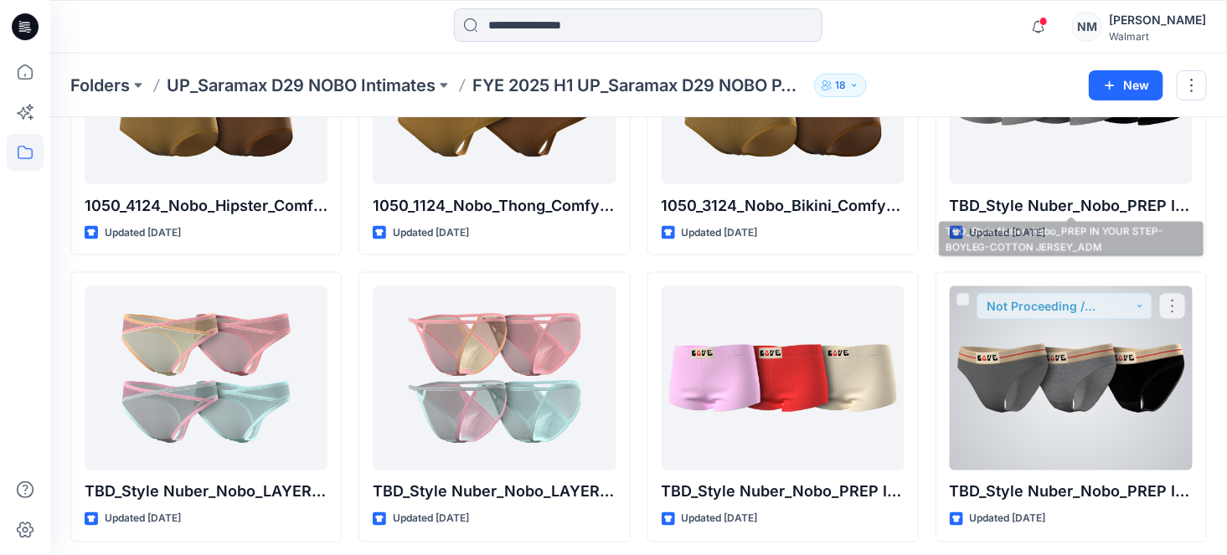
scroll to position [3738, 0]
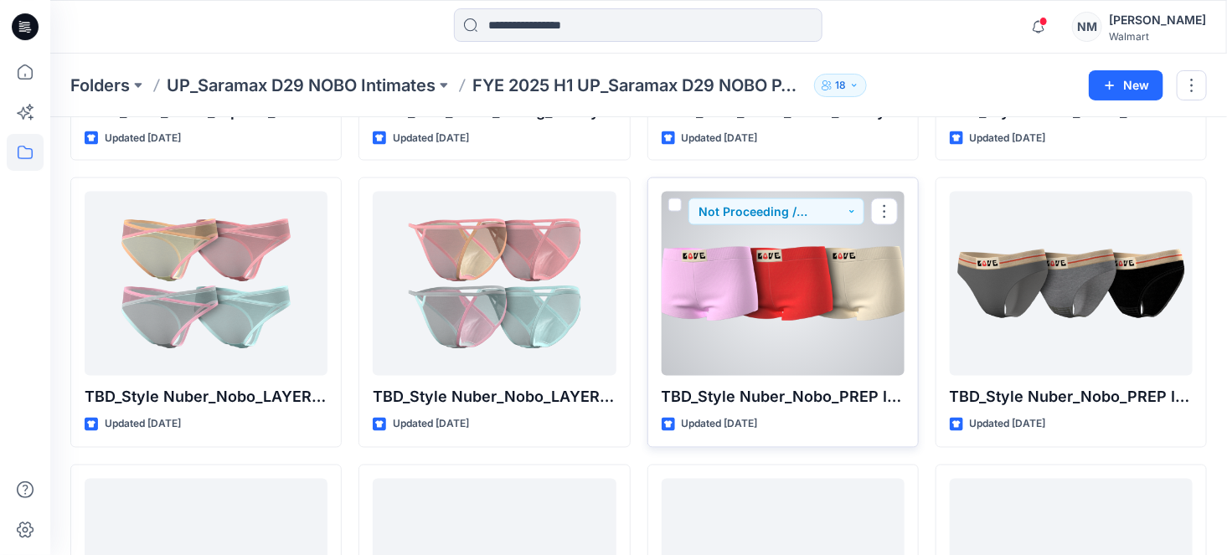
click at [839, 339] on div at bounding box center [782, 284] width 243 height 184
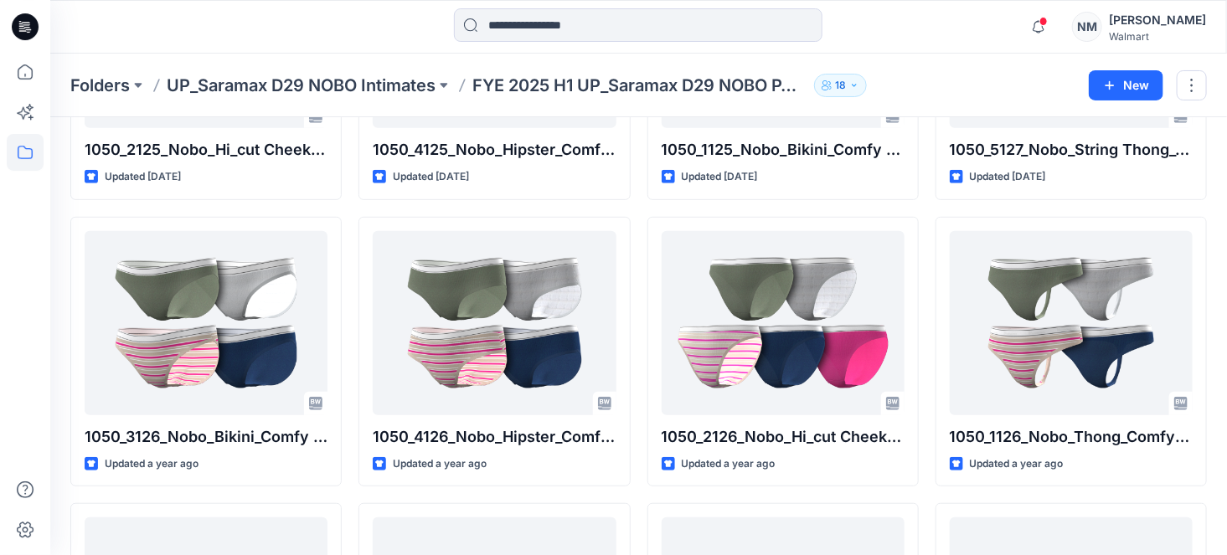
scroll to position [260, 0]
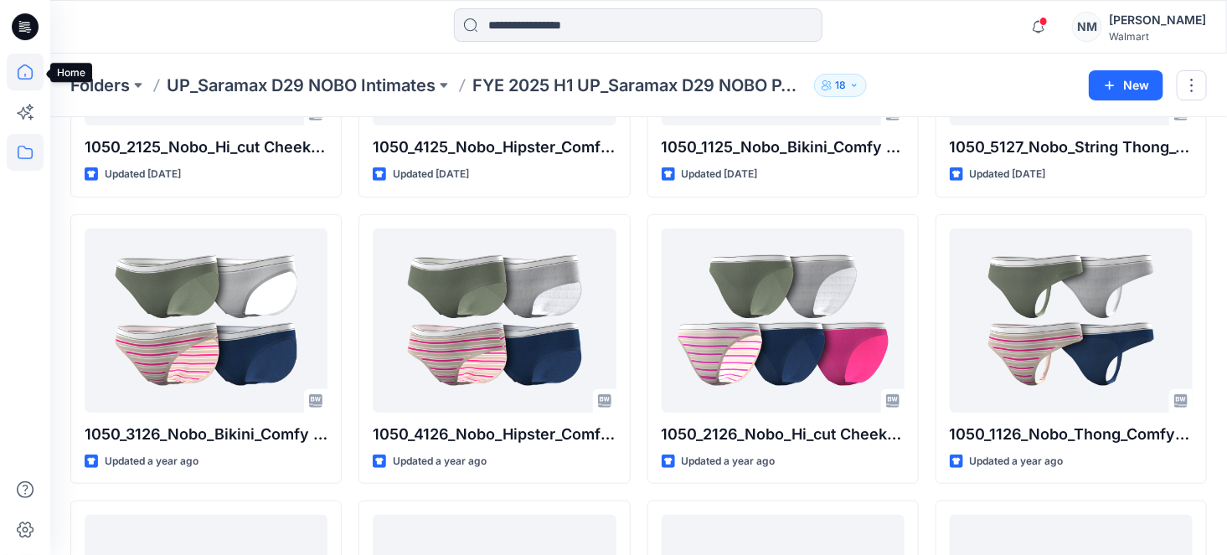
click at [13, 81] on icon at bounding box center [25, 72] width 37 height 37
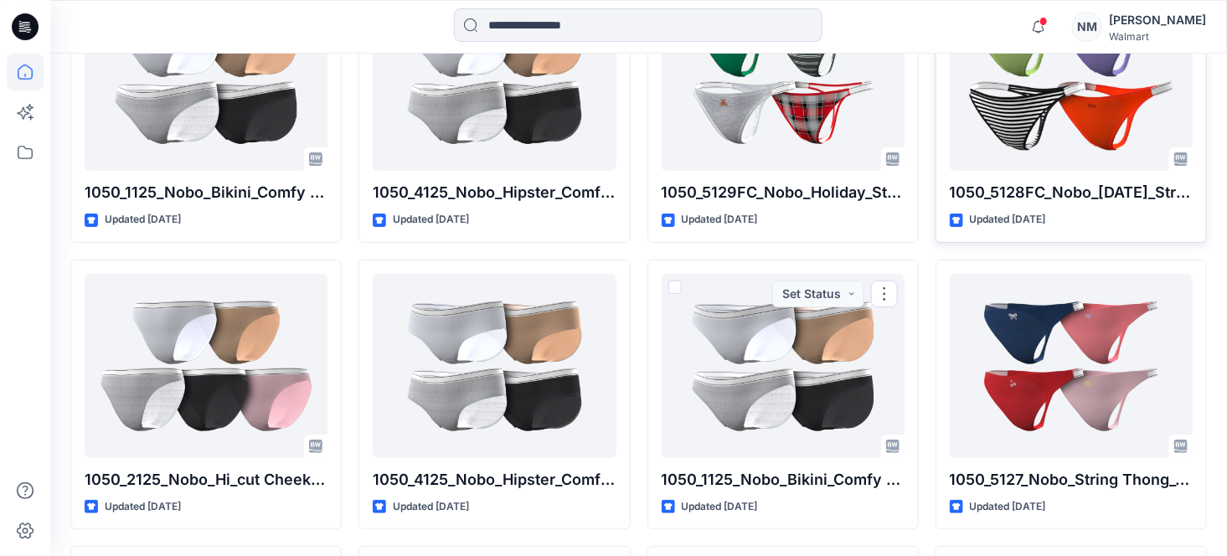
scroll to position [2589, 0]
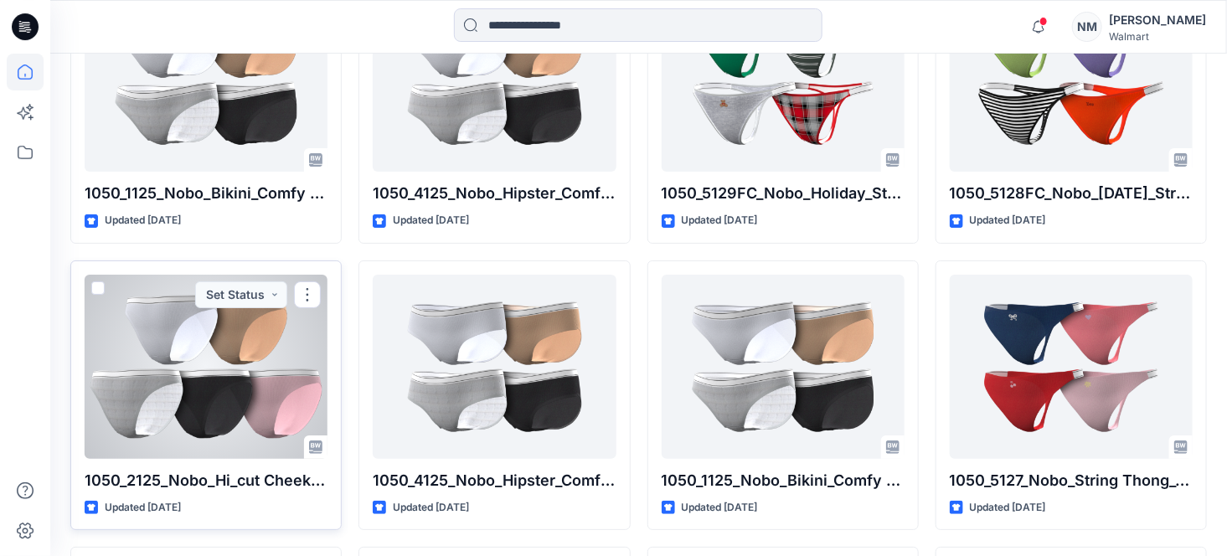
click at [208, 374] on div at bounding box center [206, 367] width 243 height 184
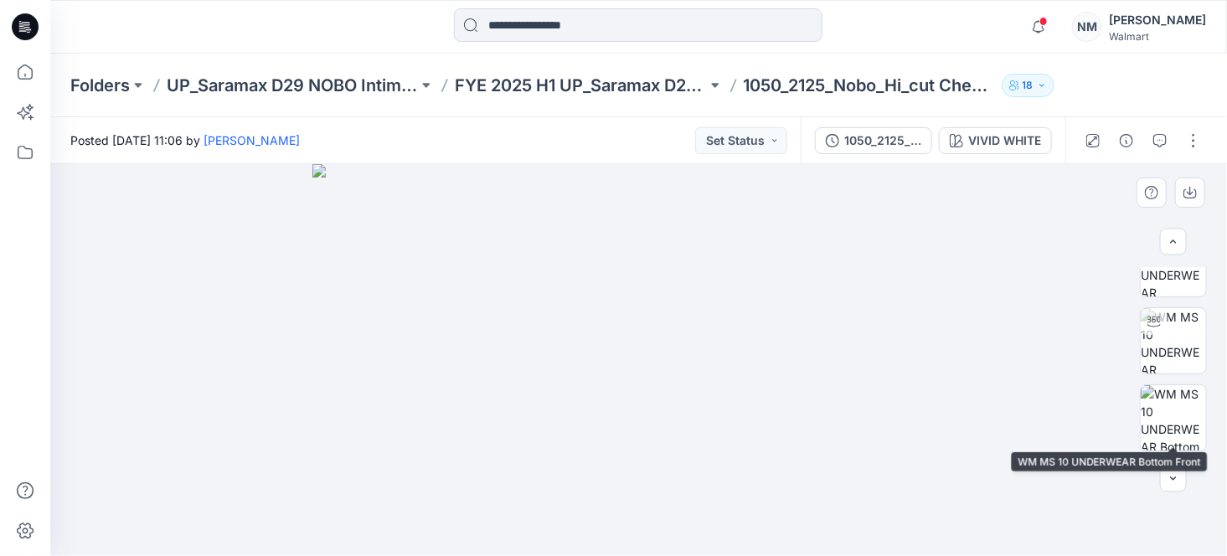
scroll to position [197, 0]
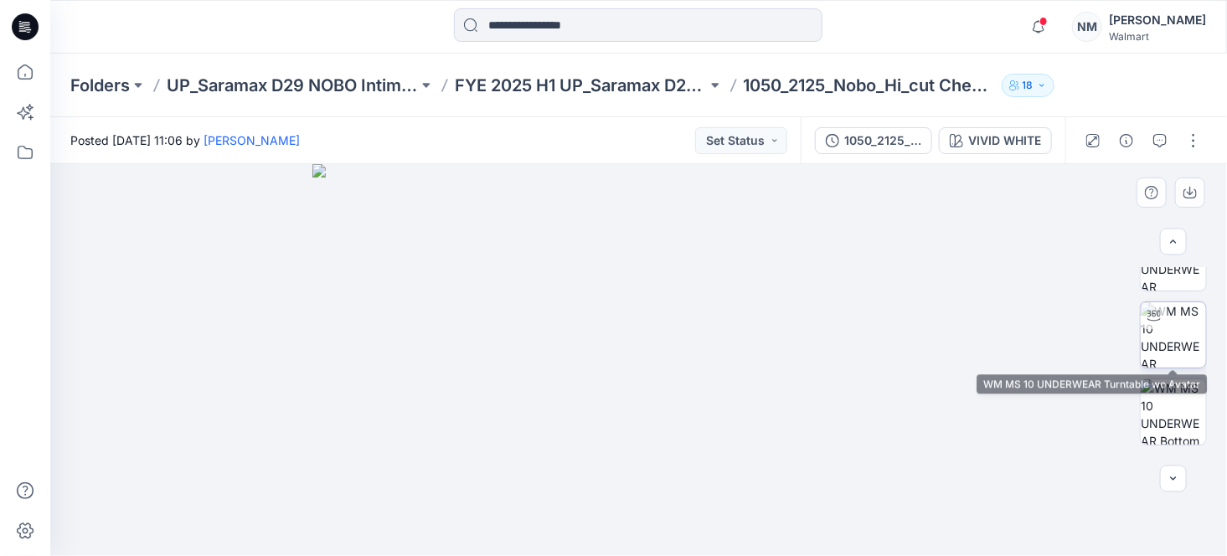
click at [1188, 336] on img at bounding box center [1172, 334] width 65 height 65
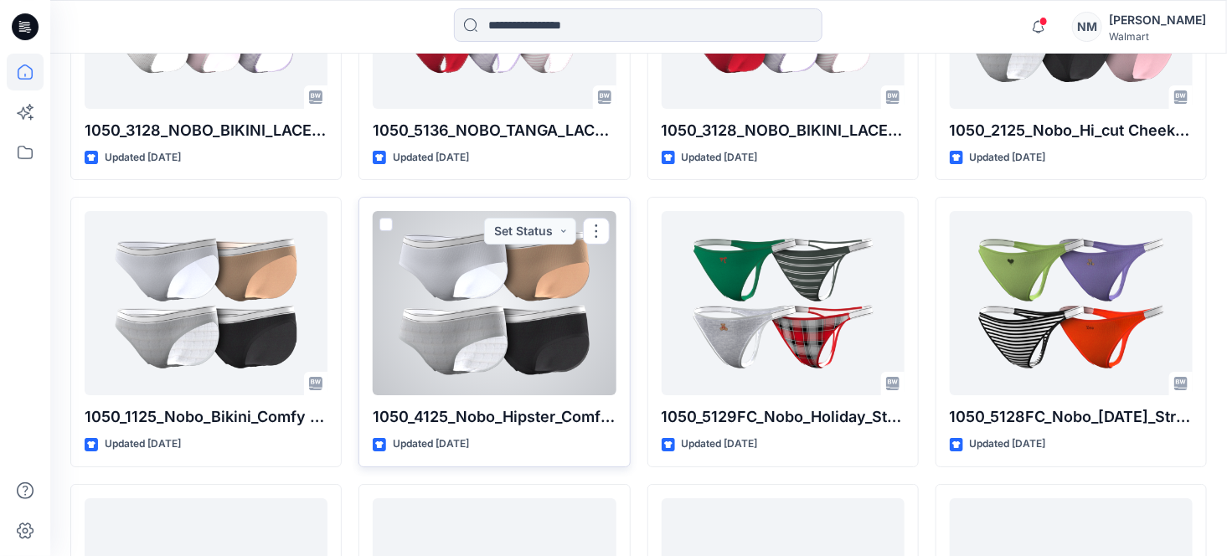
scroll to position [2364, 0]
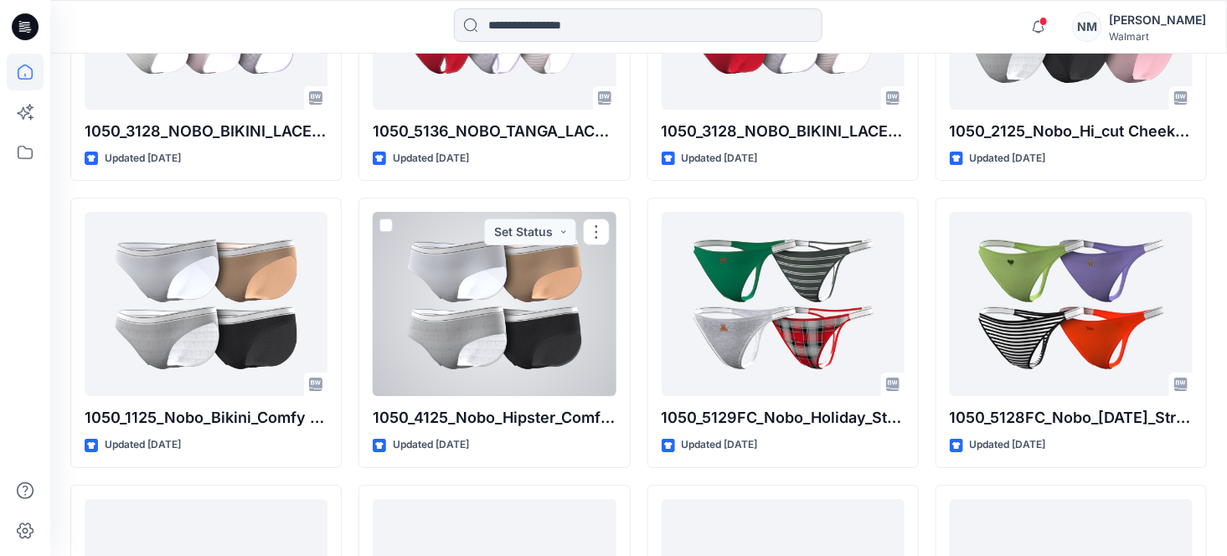
click at [527, 328] on div at bounding box center [494, 304] width 243 height 184
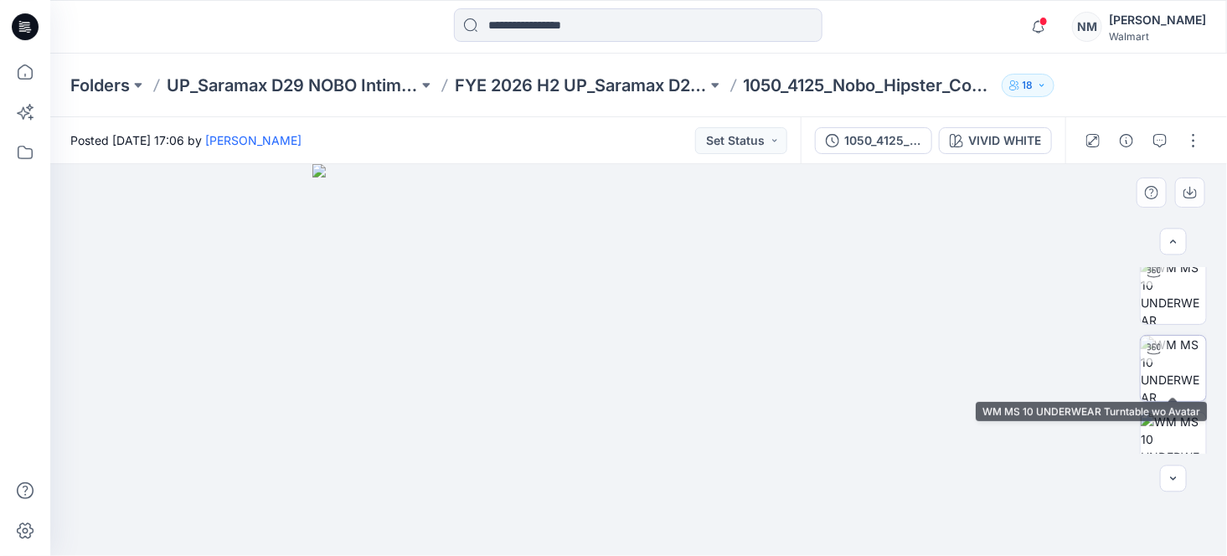
scroll to position [169, 0]
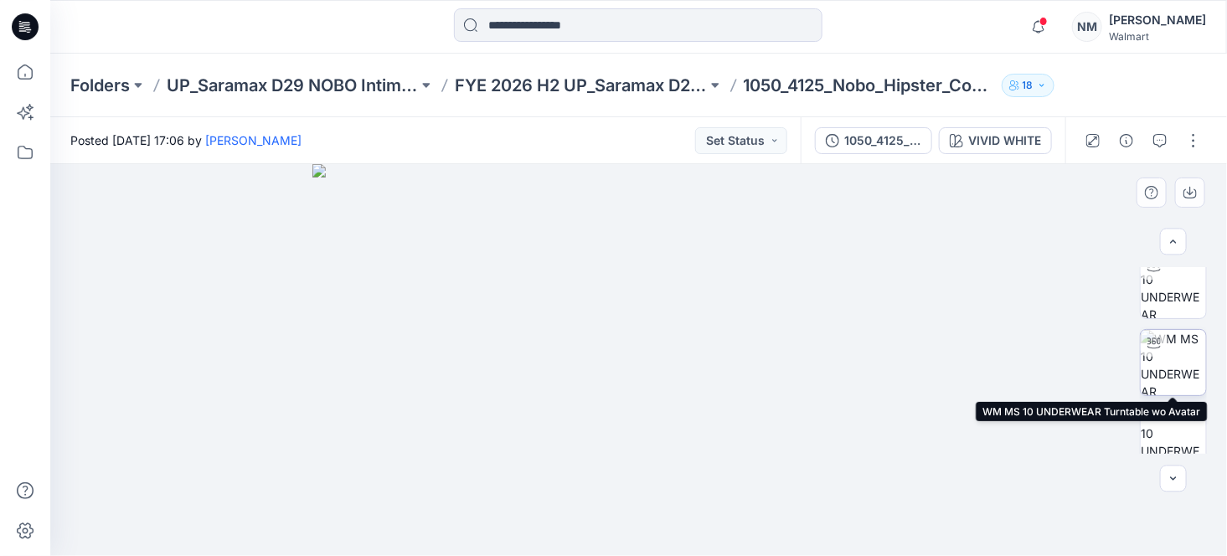
click at [1158, 370] on img at bounding box center [1172, 362] width 65 height 65
